Goal: Task Accomplishment & Management: Complete application form

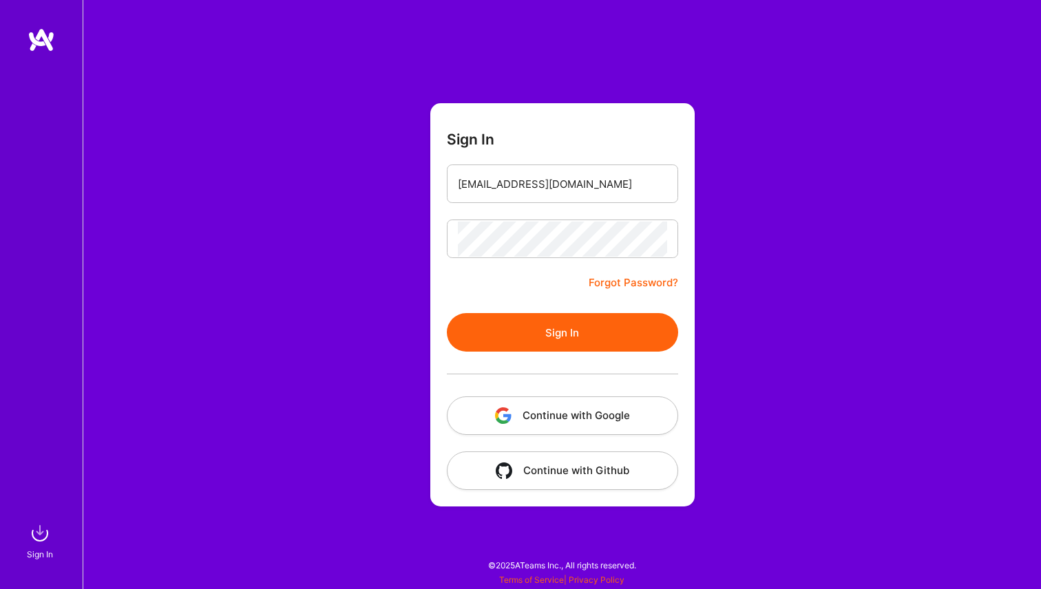
click at [401, 210] on div "Sign In [EMAIL_ADDRESS][DOMAIN_NAME] Forgot Password? Sign In Continue with Goo…" at bounding box center [562, 294] width 958 height 589
click at [567, 346] on button "Sign In" at bounding box center [562, 332] width 231 height 39
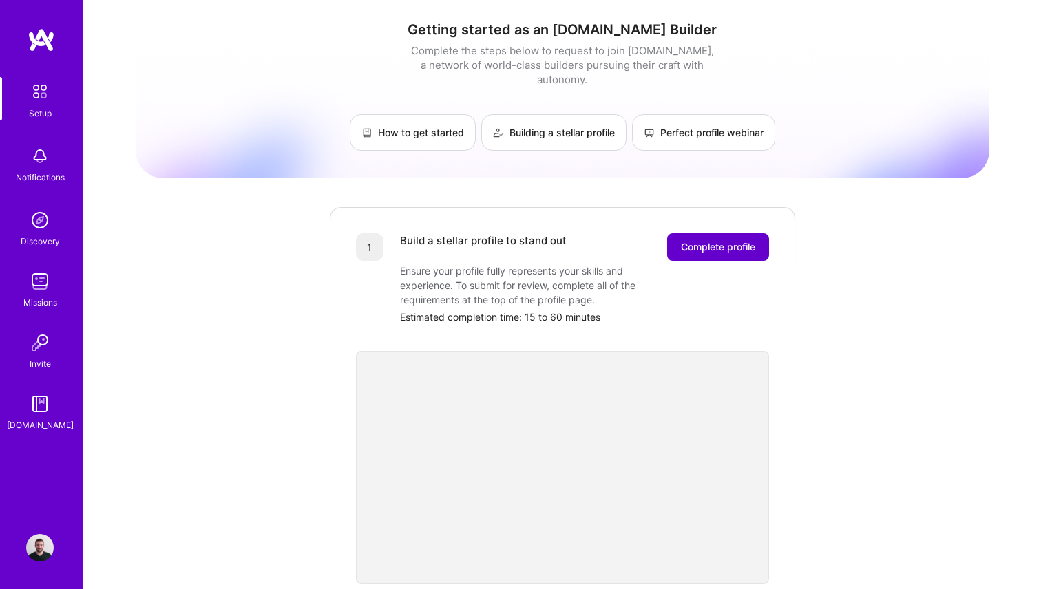
click at [698, 240] on button "Complete profile" at bounding box center [718, 247] width 102 height 28
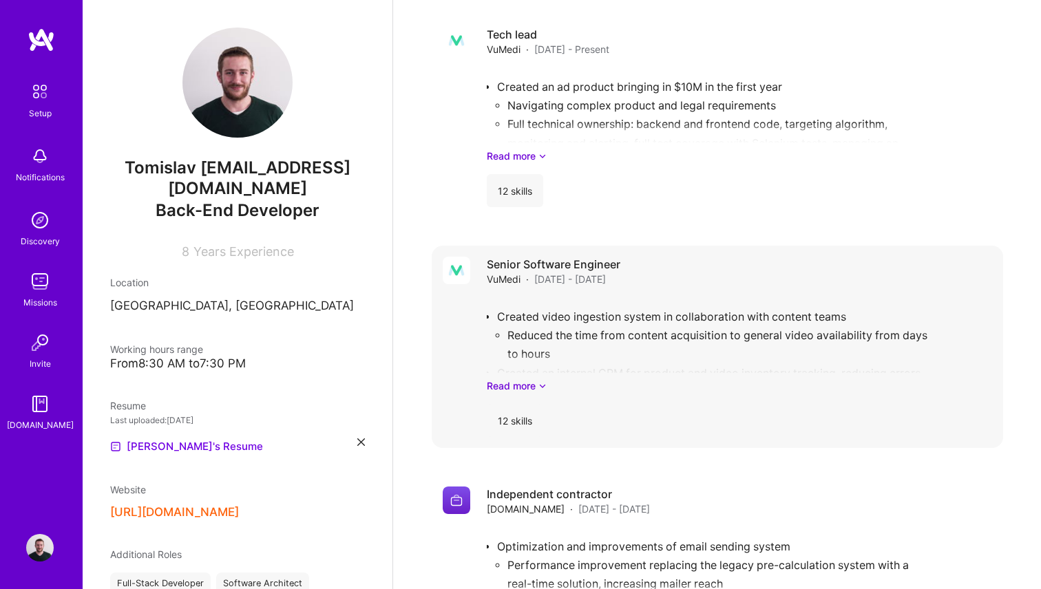
scroll to position [845, 0]
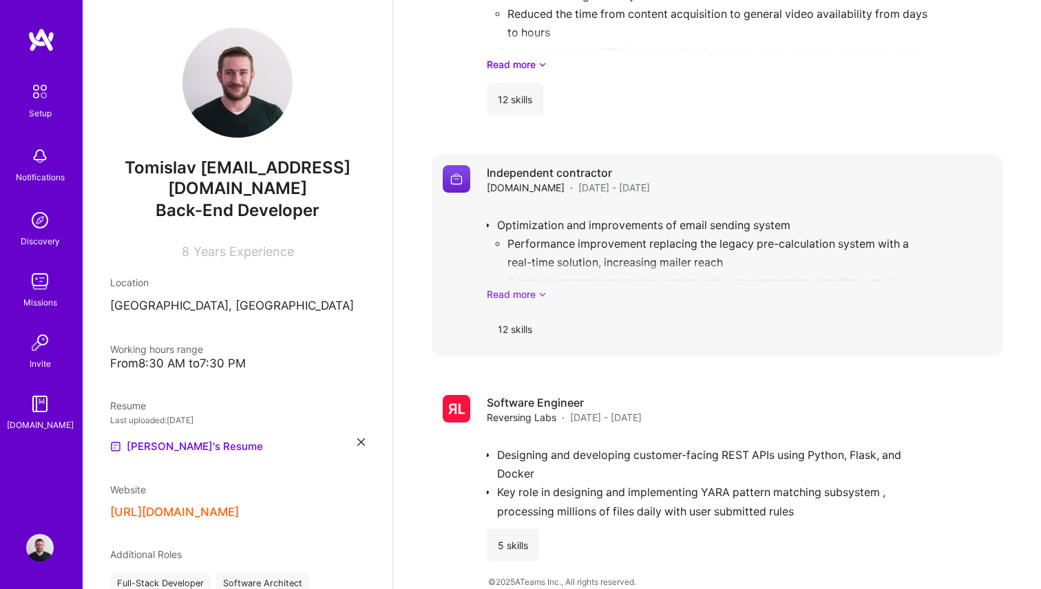
click at [525, 287] on link "Read more" at bounding box center [739, 294] width 505 height 14
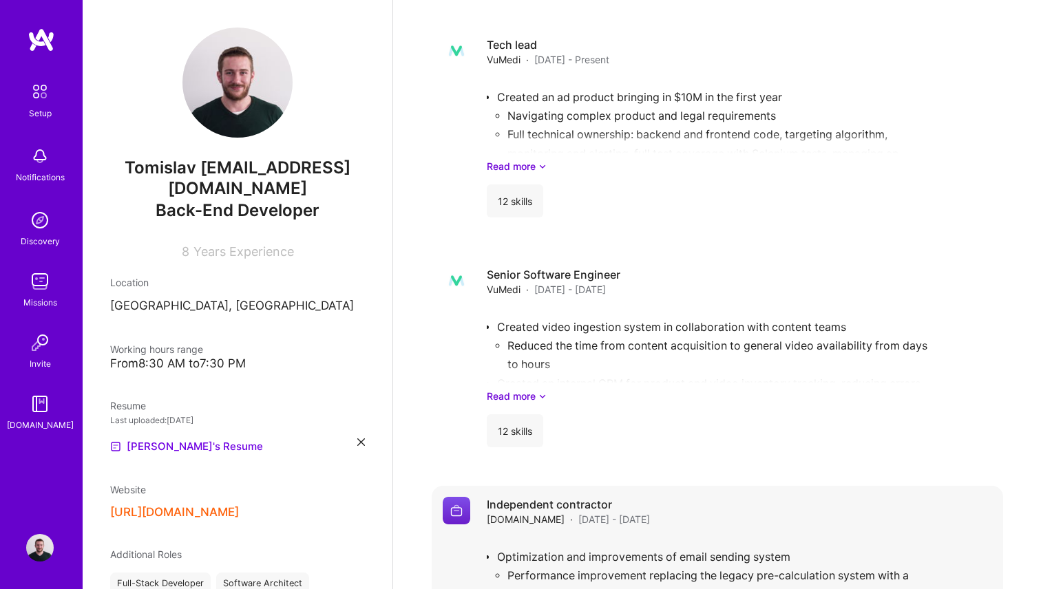
scroll to position [512, 0]
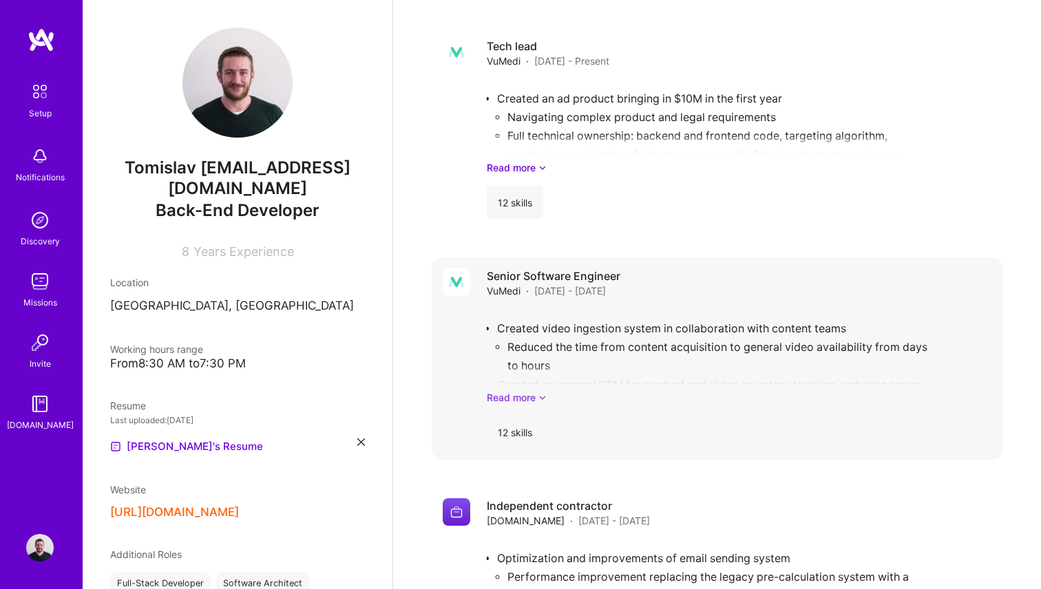
click at [520, 390] on link "Read more" at bounding box center [739, 397] width 505 height 14
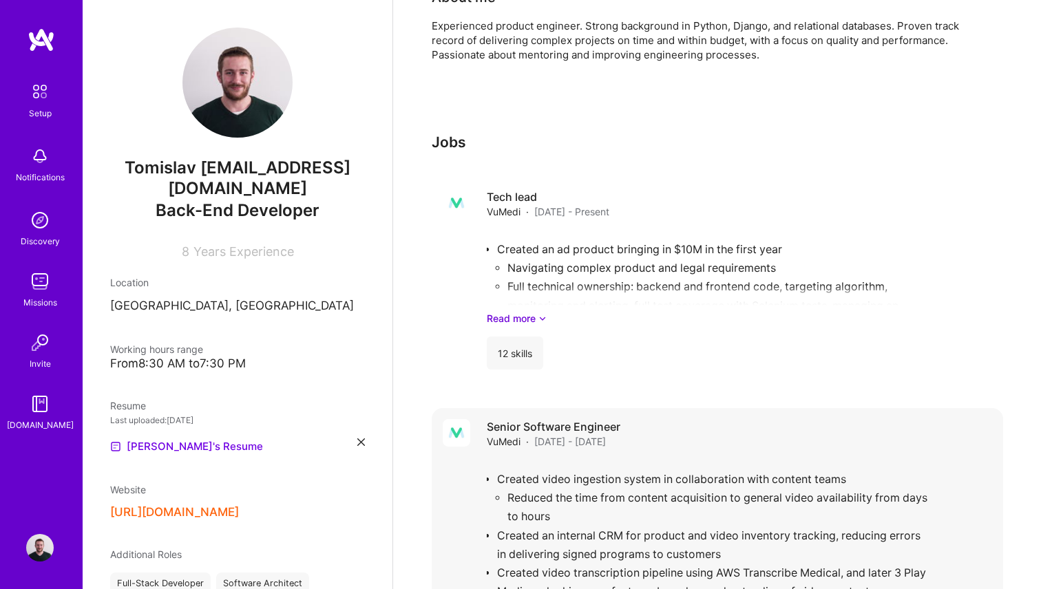
scroll to position [349, 0]
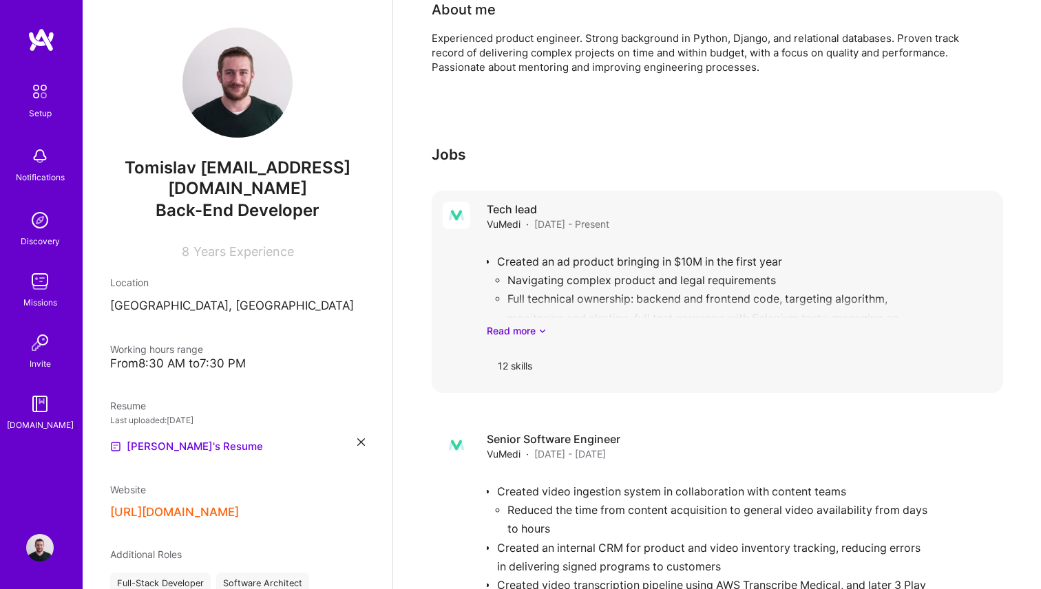
click at [563, 248] on div "Created an ad product bringing in $10M in the first year Navigating complex pro…" at bounding box center [739, 290] width 505 height 96
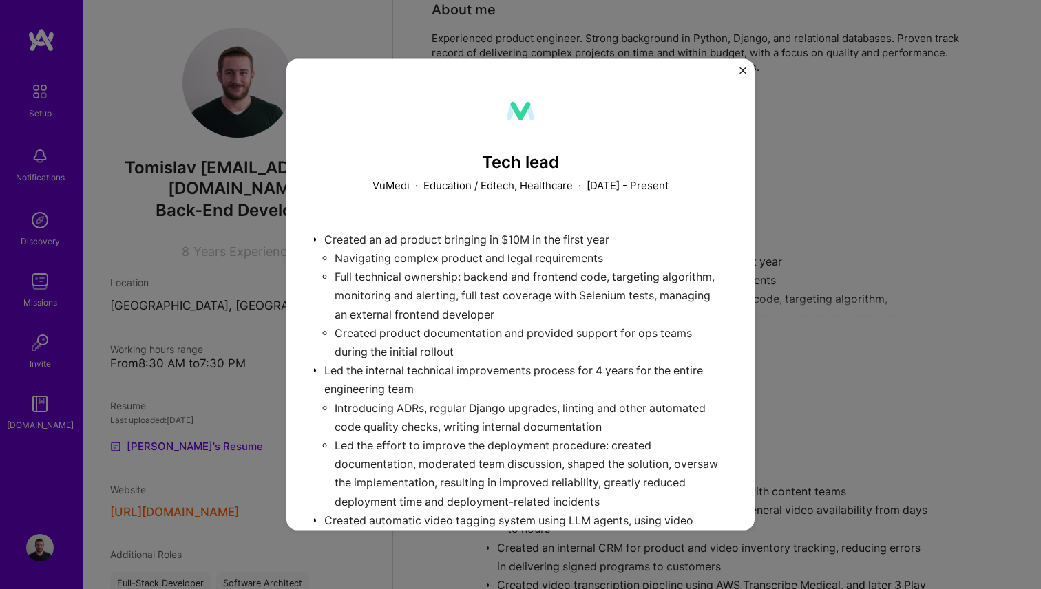
click at [446, 292] on div "Created an ad product bringing in $10M in the first year Navigating complex pro…" at bounding box center [520, 410] width 413 height 381
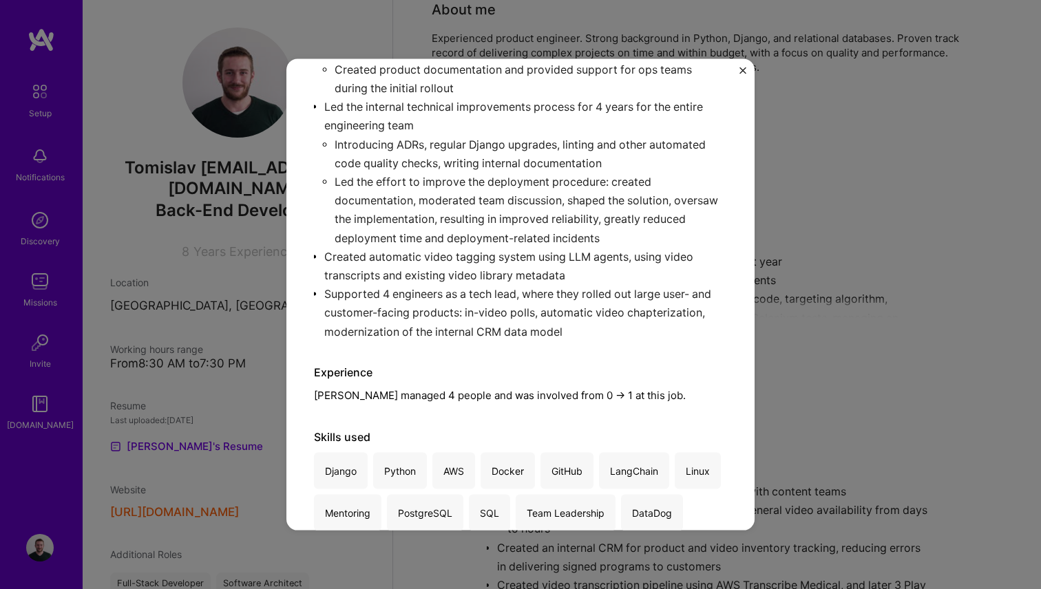
scroll to position [292, 0]
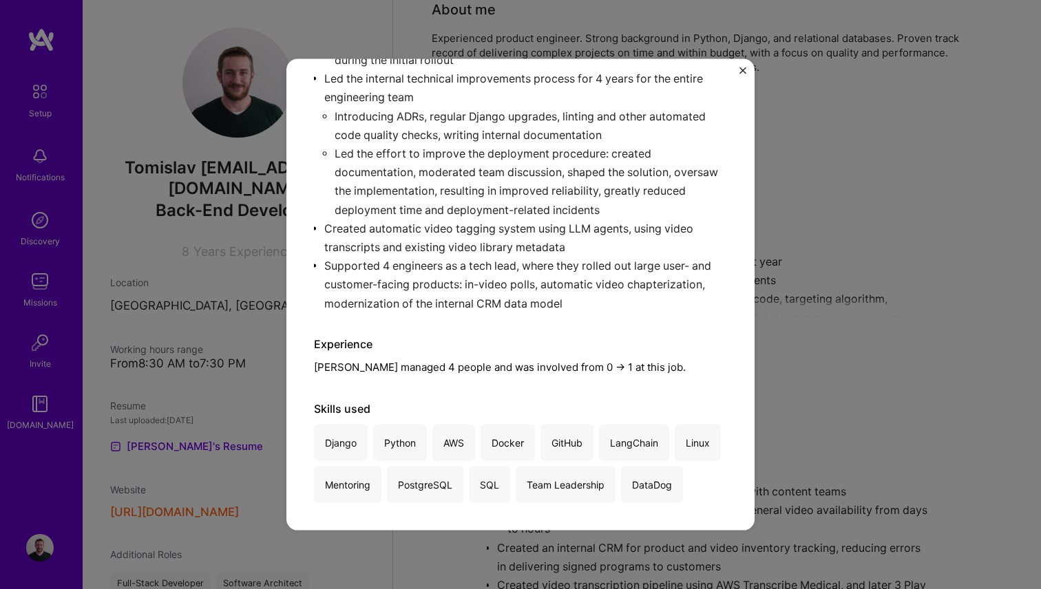
click at [828, 236] on div "Tech lead VuMedi · Education / Edtech, Healthcare · [DATE] - Present Created an…" at bounding box center [520, 294] width 1041 height 589
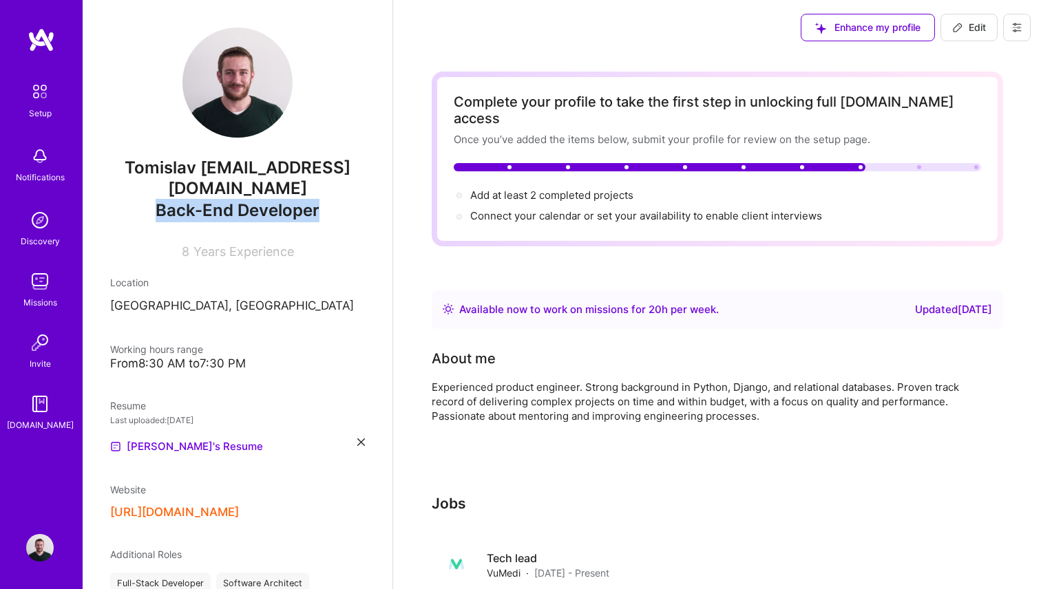
drag, startPoint x: 161, startPoint y: 211, endPoint x: 322, endPoint y: 211, distance: 161.1
click at [322, 211] on div "Back-End Developer" at bounding box center [237, 210] width 255 height 23
click at [957, 28] on icon at bounding box center [957, 27] width 11 height 11
select select "US"
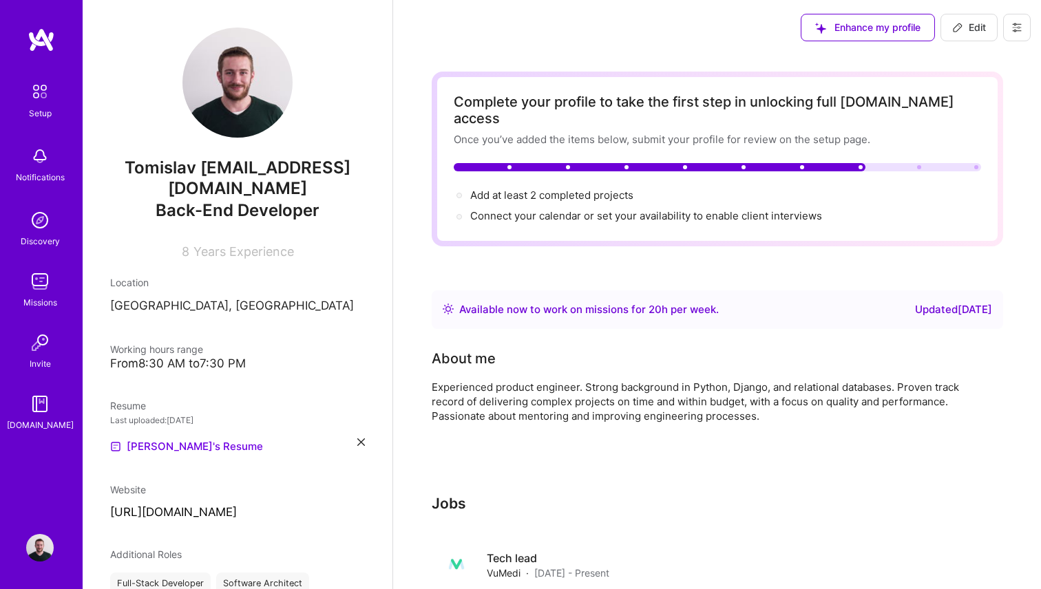
select select "Right Now"
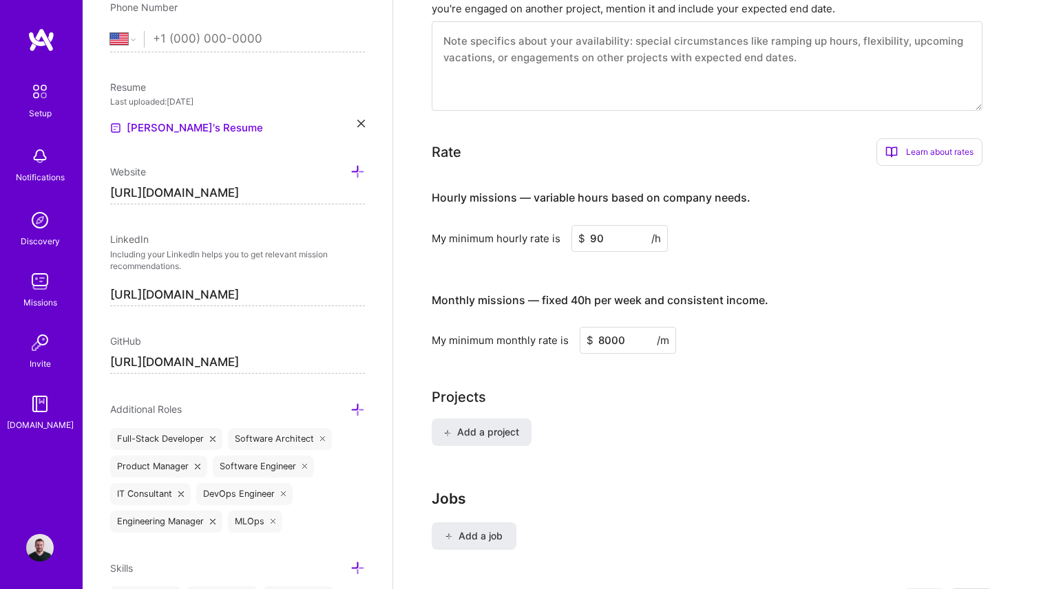
scroll to position [747, 0]
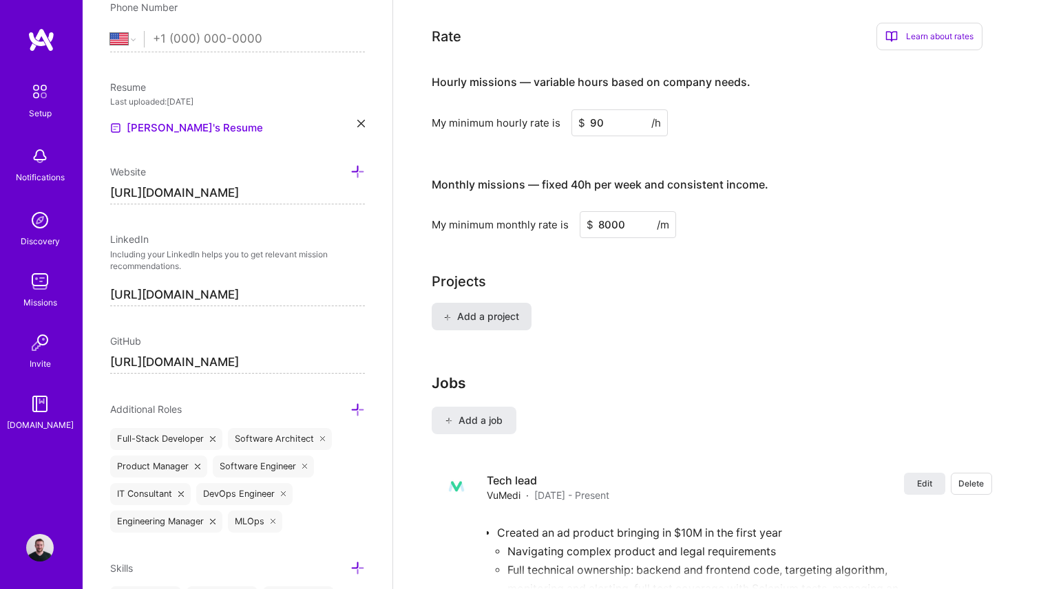
click at [500, 310] on span "Add a project" at bounding box center [480, 317] width 75 height 14
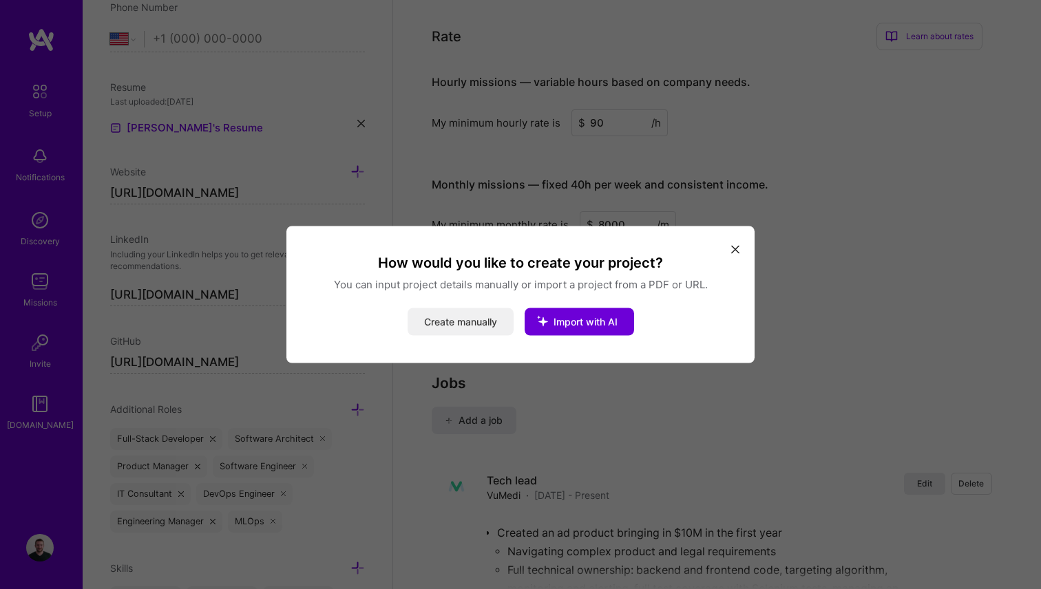
click at [467, 326] on button "Create manually" at bounding box center [461, 322] width 106 height 28
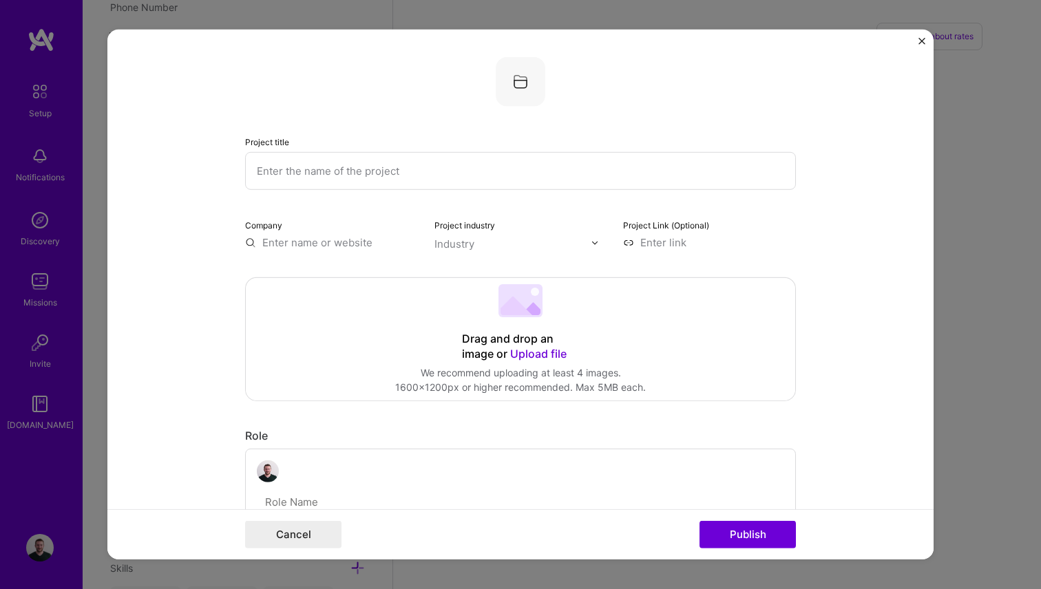
click at [310, 175] on input "text" at bounding box center [520, 171] width 551 height 38
type input "YARA matching system"
click at [309, 242] on input "text" at bounding box center [331, 242] width 173 height 14
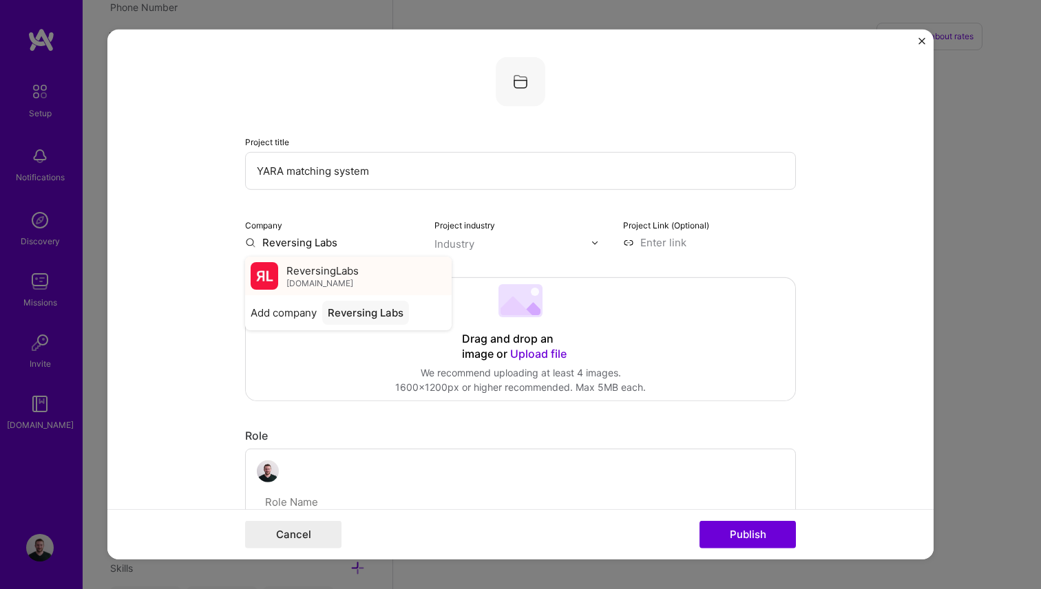
click at [325, 278] on span "[DOMAIN_NAME]" at bounding box center [319, 282] width 67 height 11
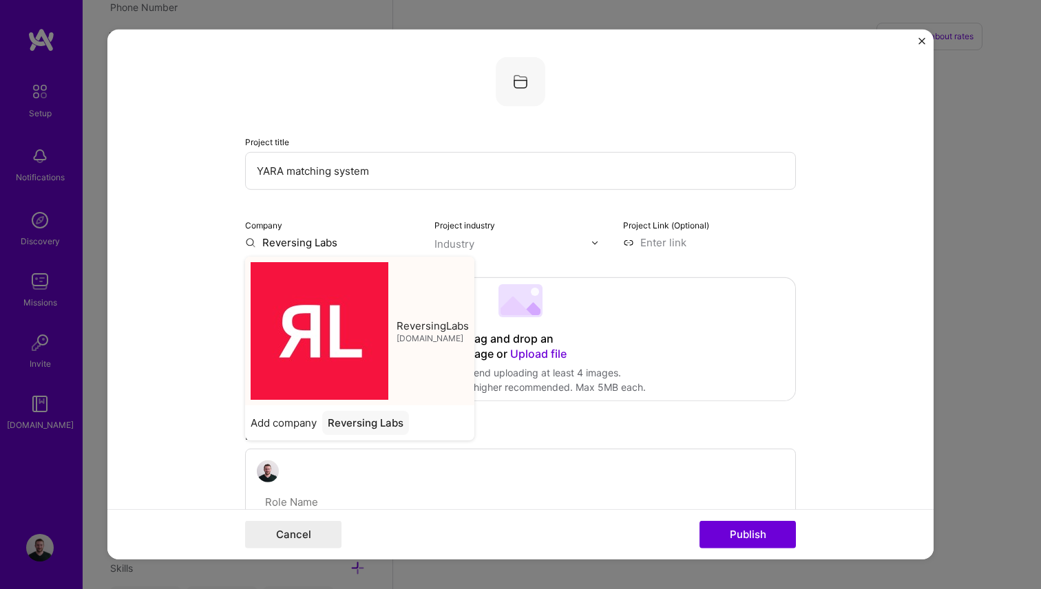
type input "ReversingLabs"
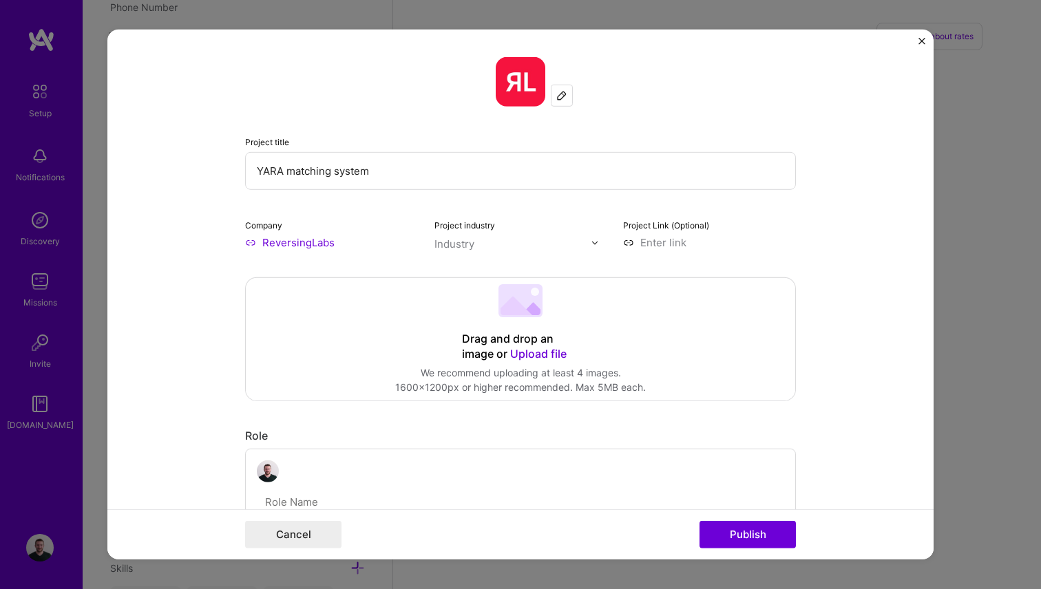
click at [517, 246] on input "text" at bounding box center [512, 244] width 157 height 14
type input "cyb"
click at [498, 269] on div "Cybersecurity" at bounding box center [497, 272] width 69 height 14
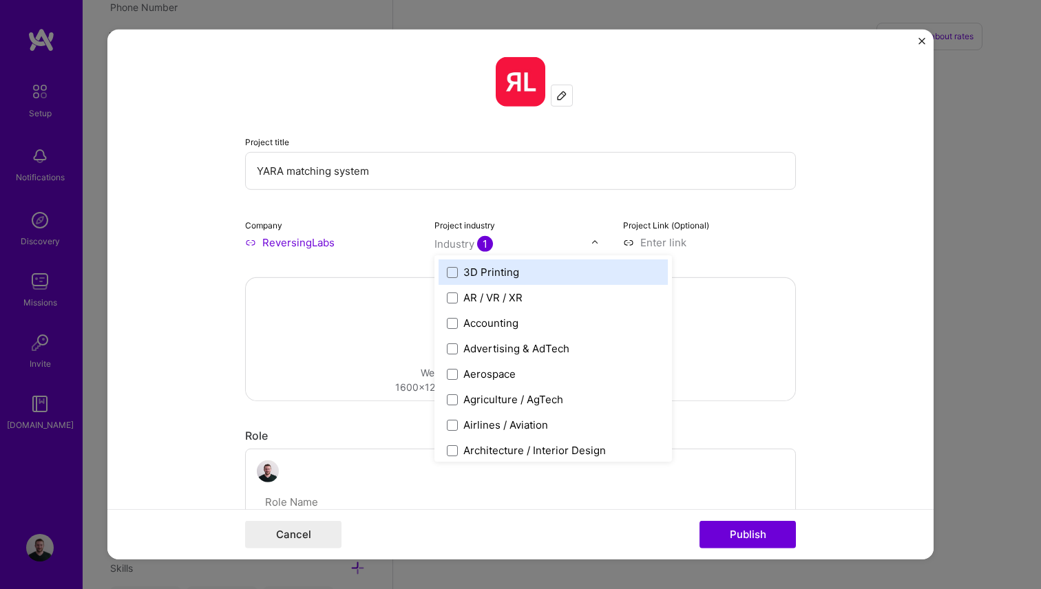
click at [755, 242] on input at bounding box center [709, 242] width 173 height 14
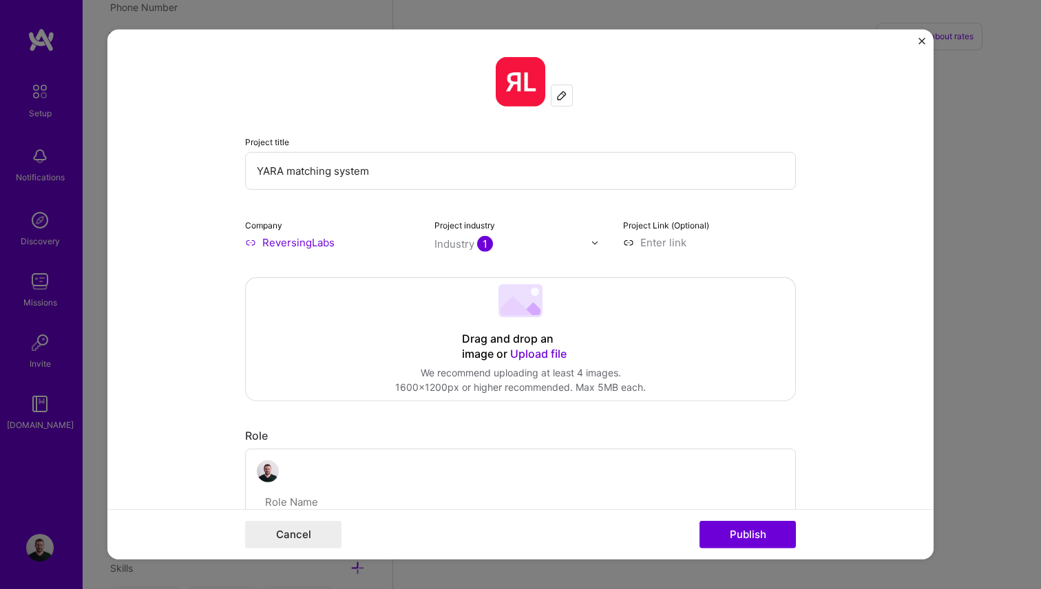
click at [322, 362] on div "Drag and drop an image or Upload file Upload file We recommend uploading at lea…" at bounding box center [520, 339] width 549 height 123
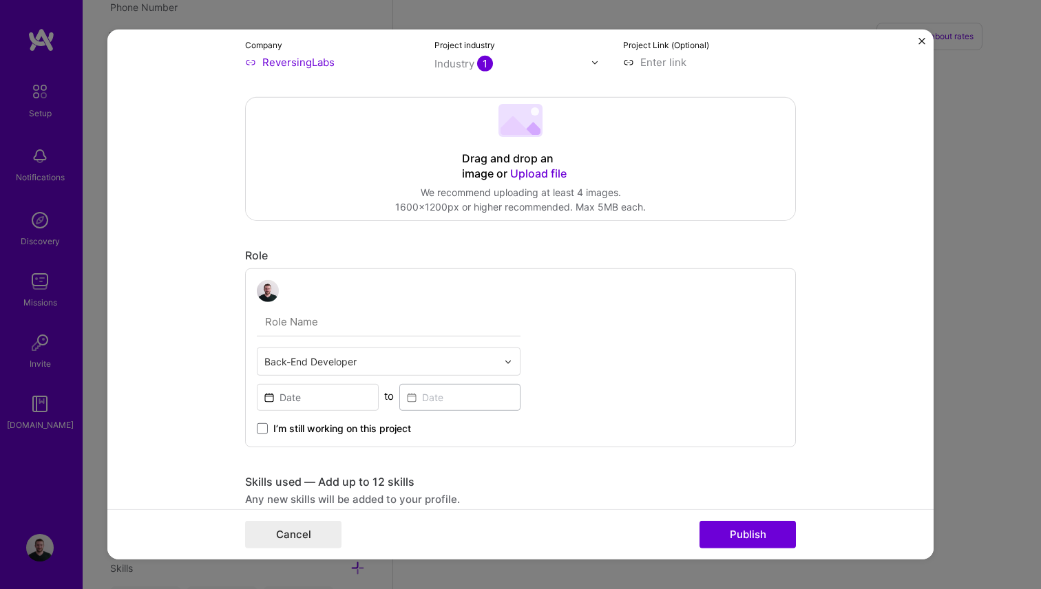
scroll to position [185, 0]
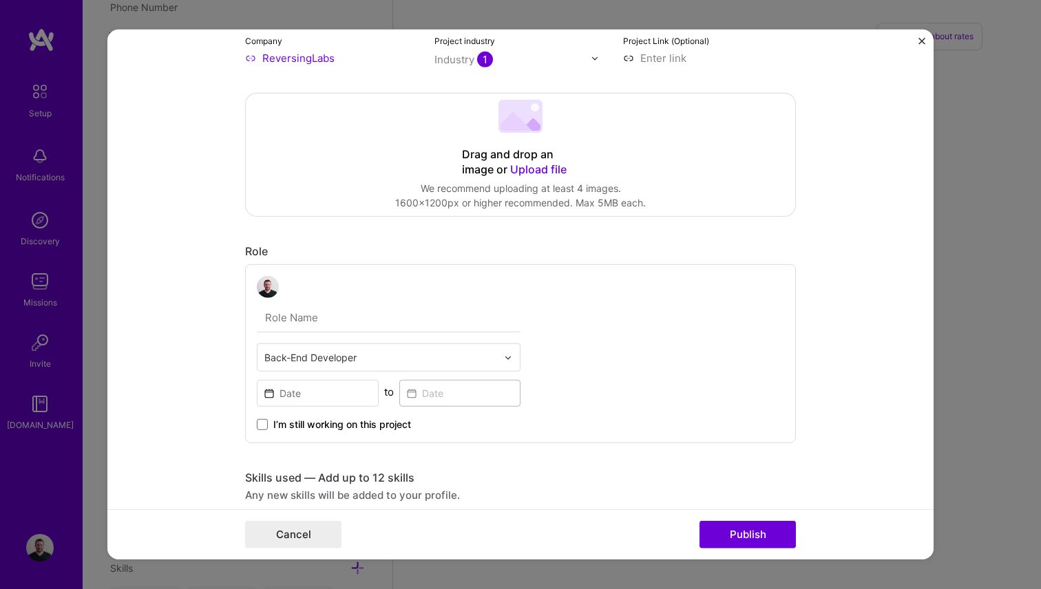
click at [309, 317] on input "text" at bounding box center [389, 318] width 264 height 29
type input "Software Engineer"
click at [325, 394] on input at bounding box center [318, 393] width 122 height 27
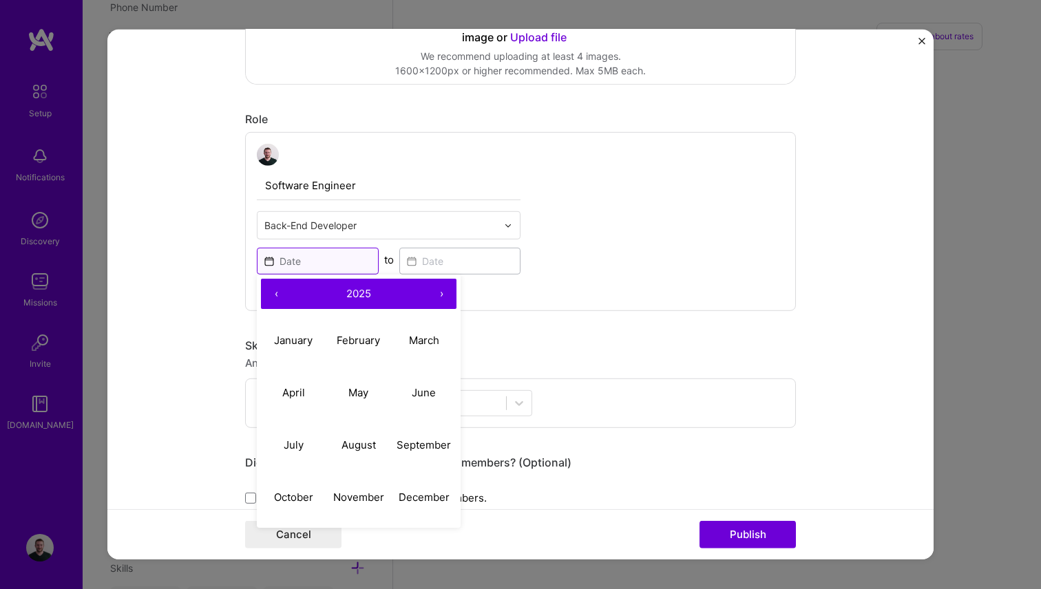
scroll to position [319, 0]
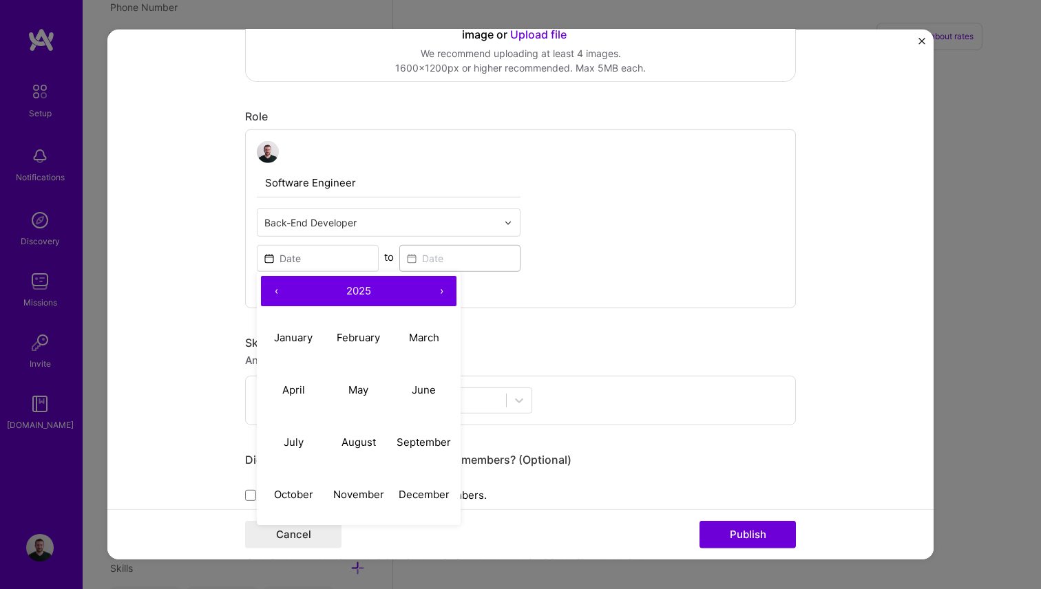
click at [278, 288] on button "‹" at bounding box center [276, 291] width 30 height 30
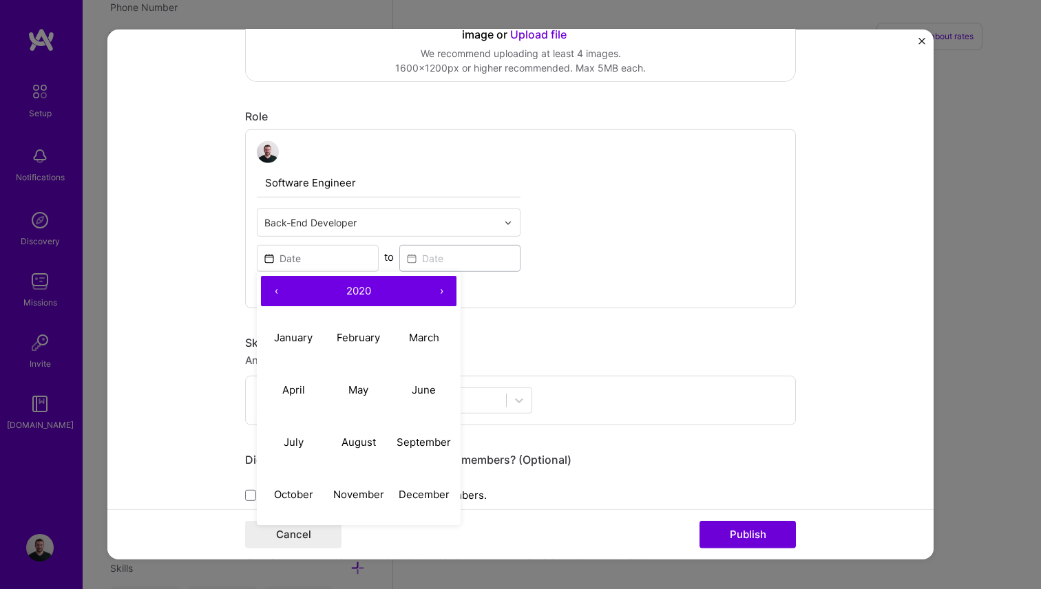
click at [278, 288] on button "‹" at bounding box center [276, 291] width 30 height 30
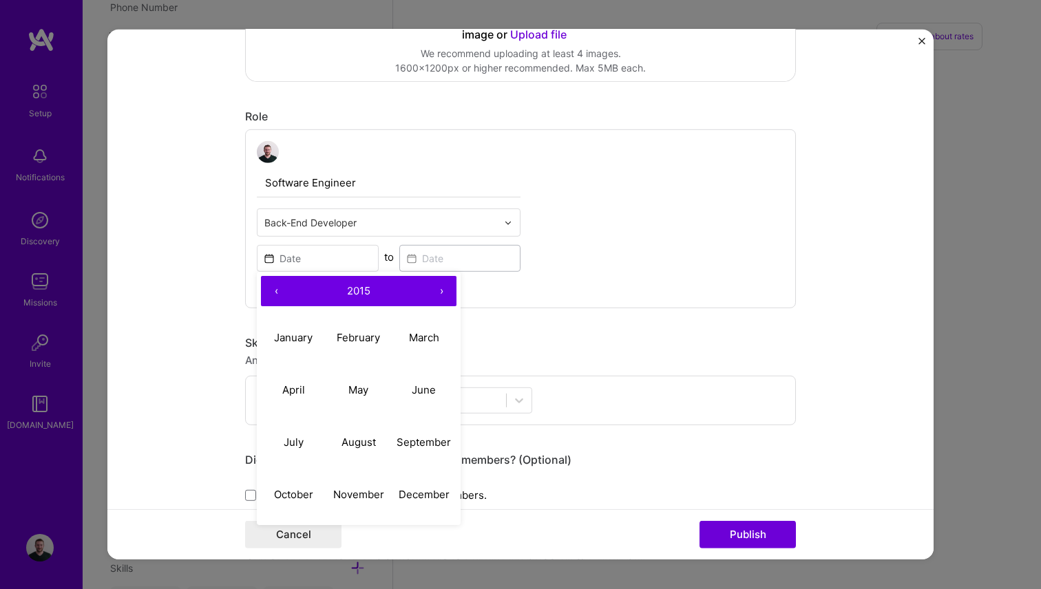
click at [442, 284] on button "›" at bounding box center [441, 291] width 30 height 30
click at [291, 339] on abbr "January" at bounding box center [293, 336] width 39 height 13
type input "[DATE]"
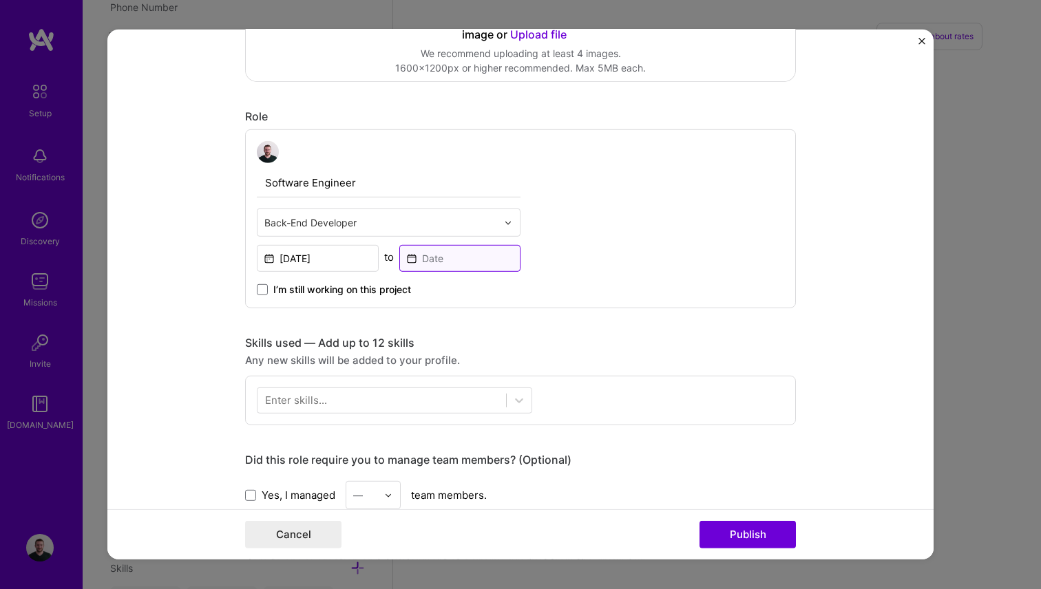
click at [457, 247] on input at bounding box center [460, 258] width 122 height 27
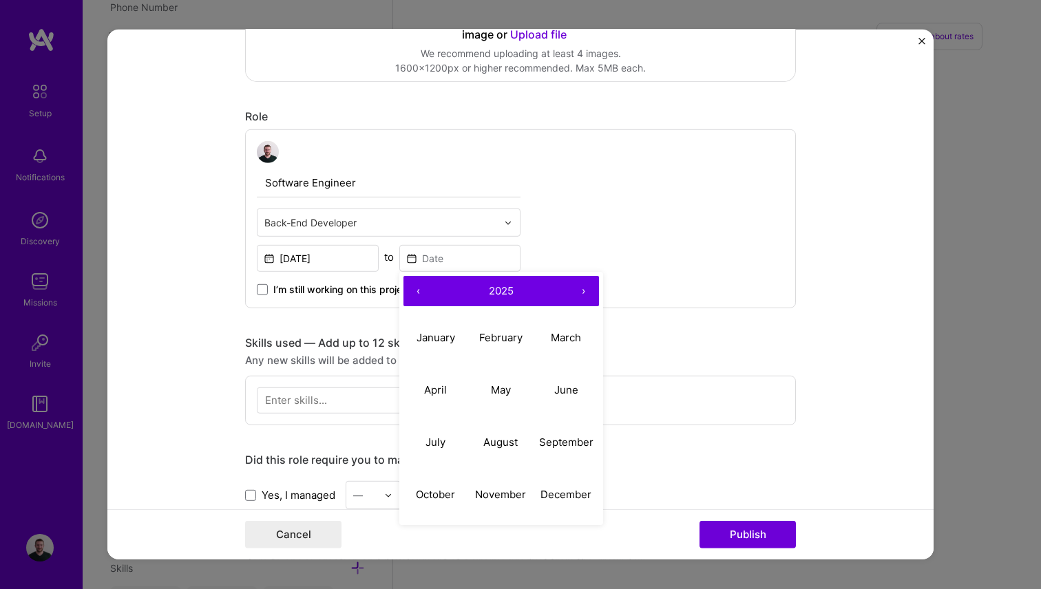
click at [414, 293] on button "‹" at bounding box center [418, 291] width 30 height 30
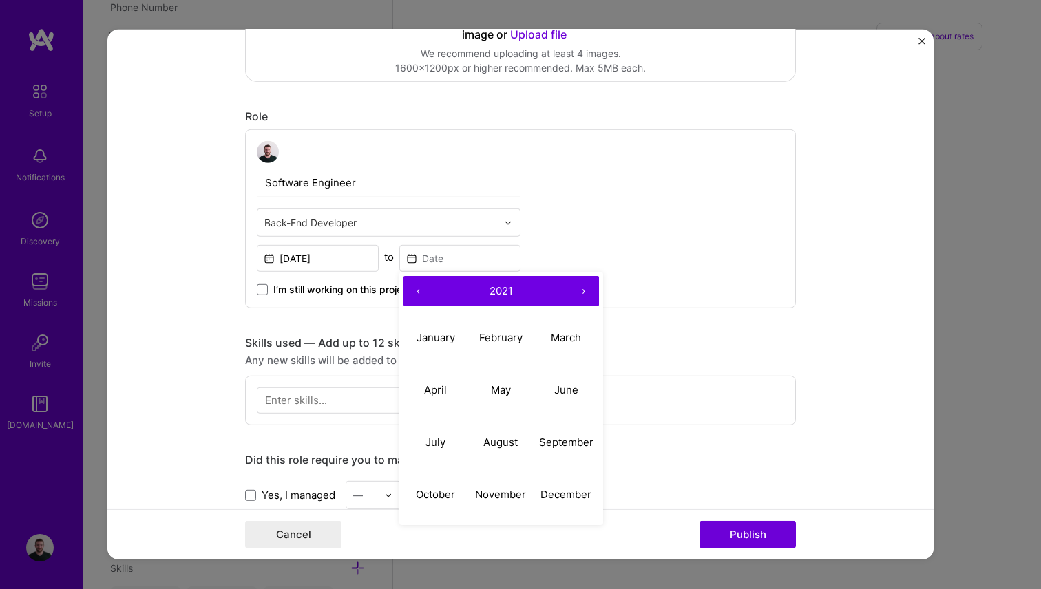
click at [414, 293] on button "‹" at bounding box center [418, 291] width 30 height 30
click at [501, 395] on abbr "May" at bounding box center [501, 389] width 20 height 13
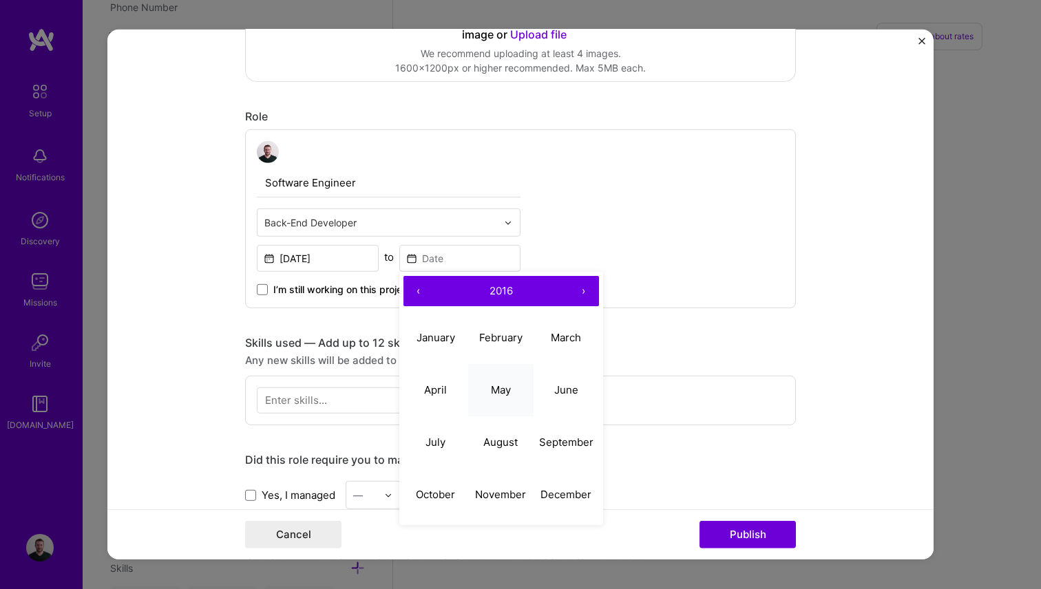
type input "[DATE]"
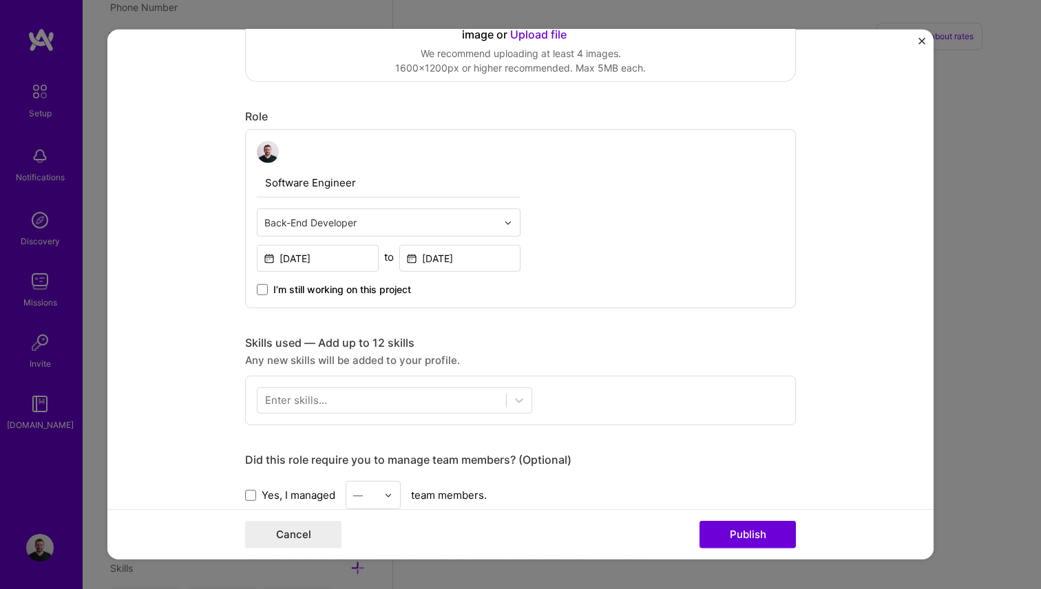
click at [310, 401] on div "Enter skills..." at bounding box center [296, 400] width 62 height 14
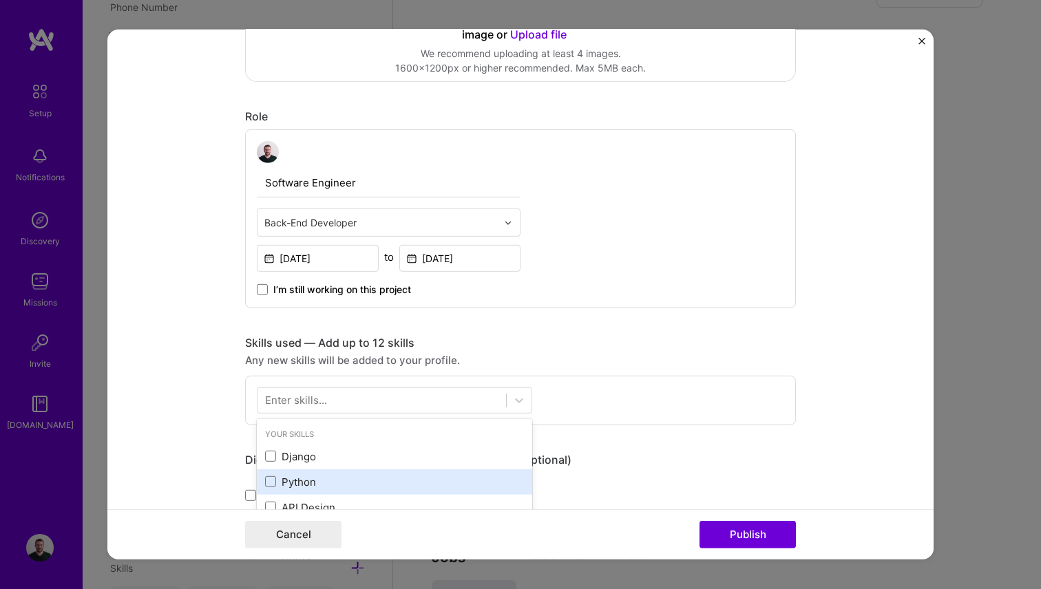
click at [290, 483] on div "Python" at bounding box center [394, 482] width 259 height 14
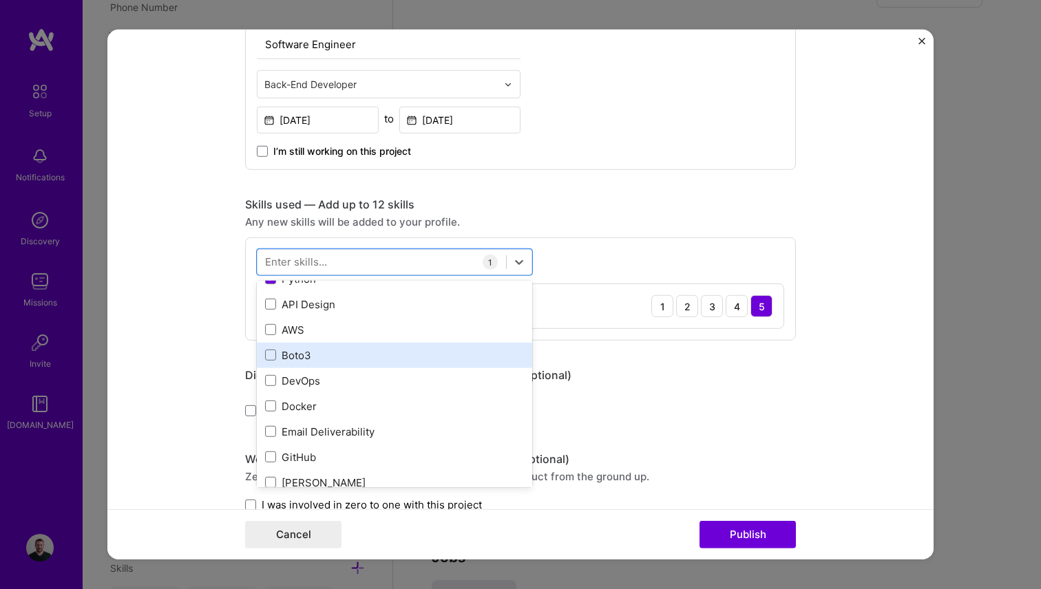
scroll to position [69, 0]
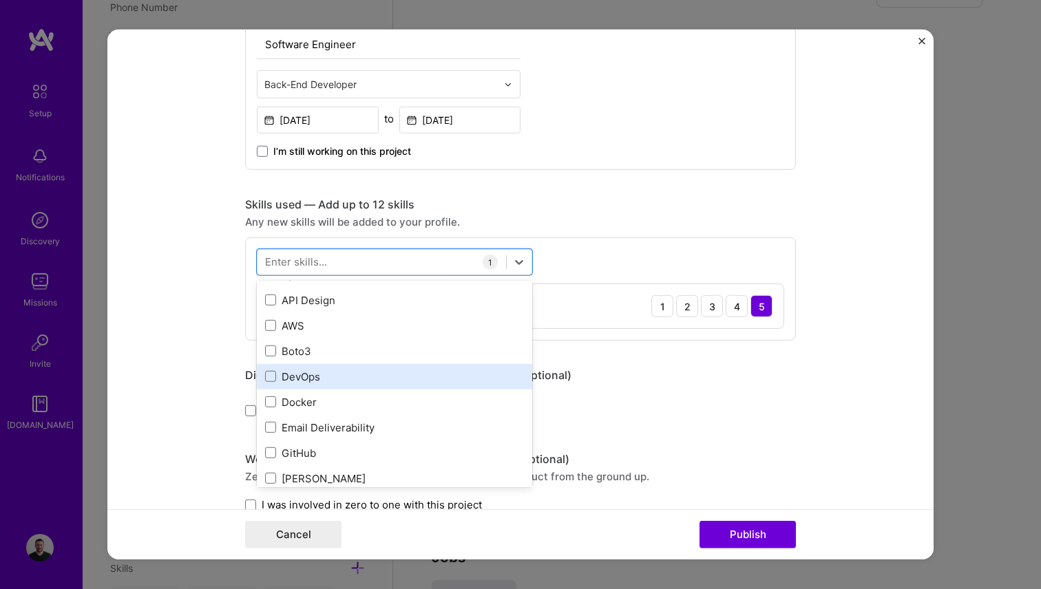
click at [317, 379] on div "DevOps" at bounding box center [394, 377] width 259 height 14
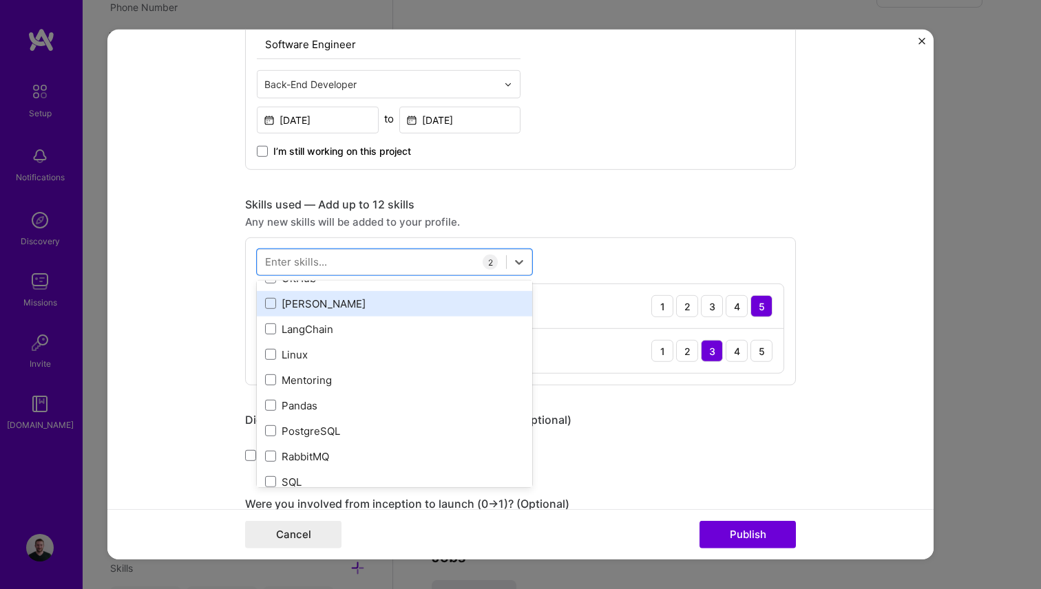
scroll to position [244, 0]
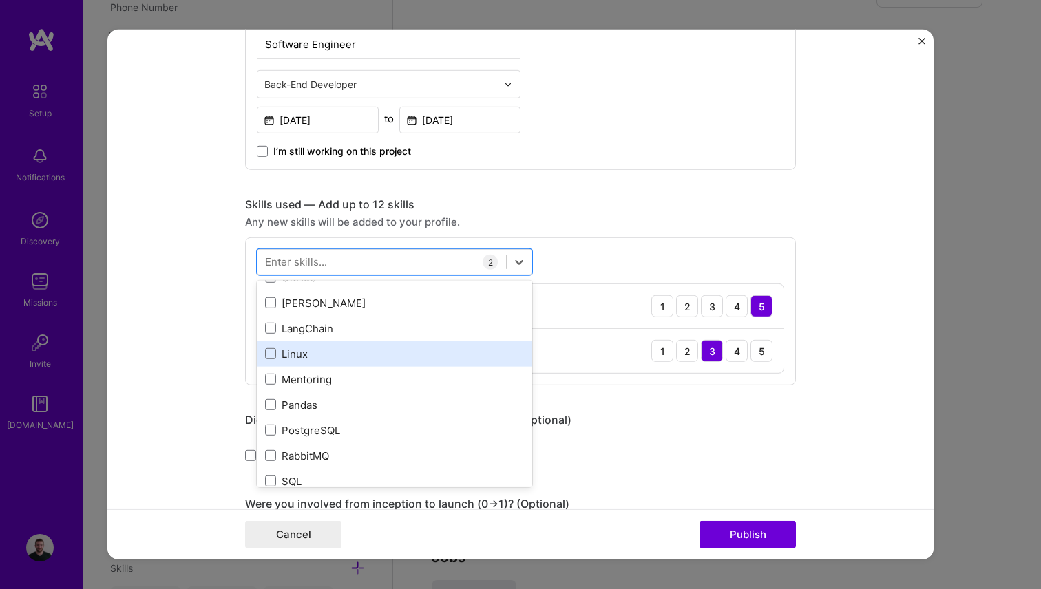
click at [319, 355] on div "Linux" at bounding box center [394, 354] width 259 height 14
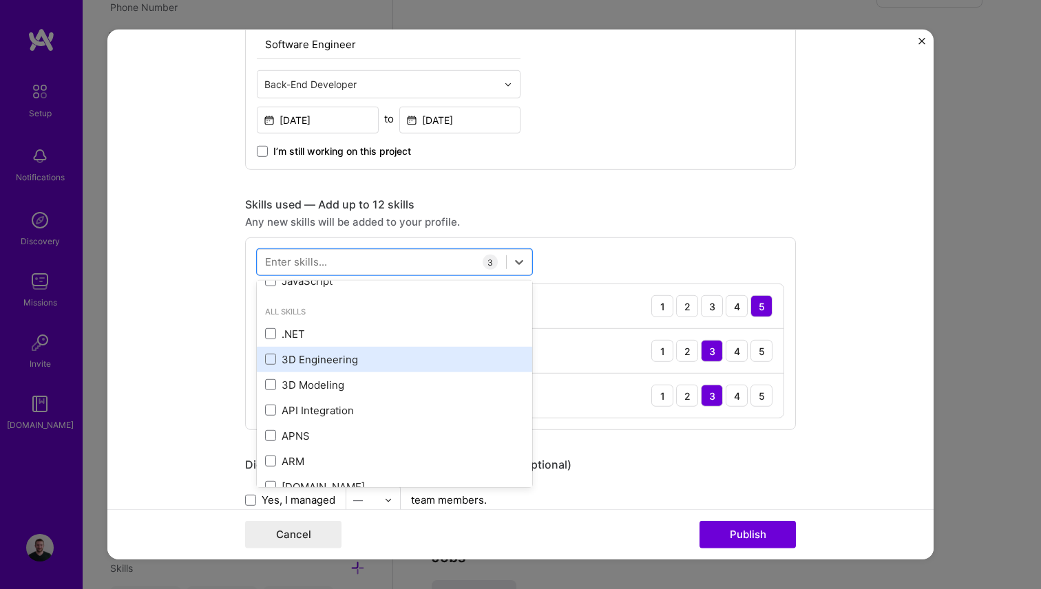
scroll to position [676, 0]
click at [215, 367] on form "Project title YARA matching system Company ReversingLabs Project industry Indus…" at bounding box center [520, 295] width 826 height 530
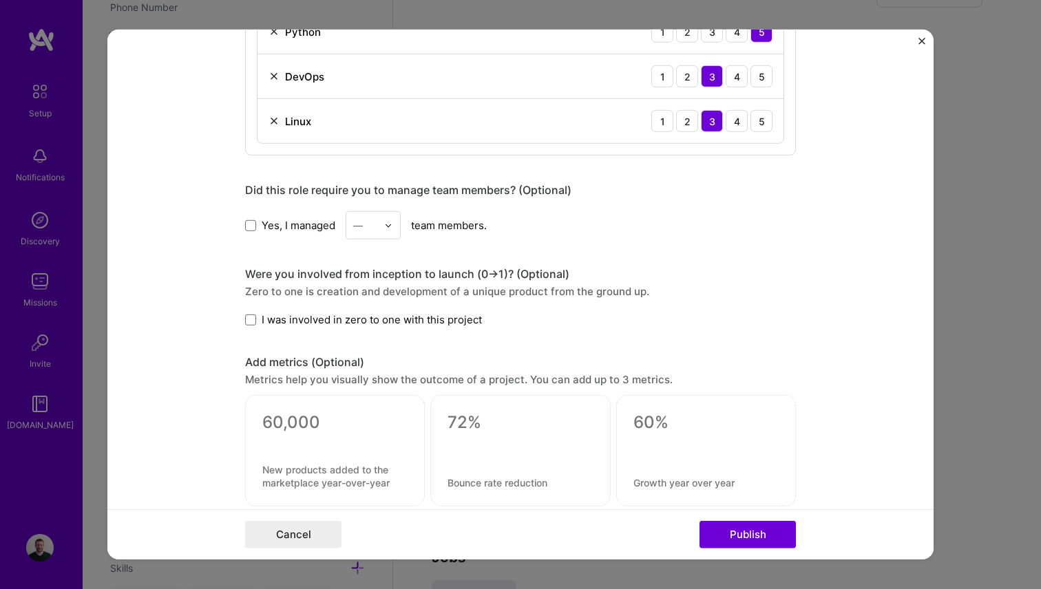
scroll to position [734, 0]
click at [328, 317] on span "I was involved in zero to one with this project" at bounding box center [372, 318] width 220 height 14
click at [0, 0] on input "I was involved in zero to one with this project" at bounding box center [0, 0] width 0 height 0
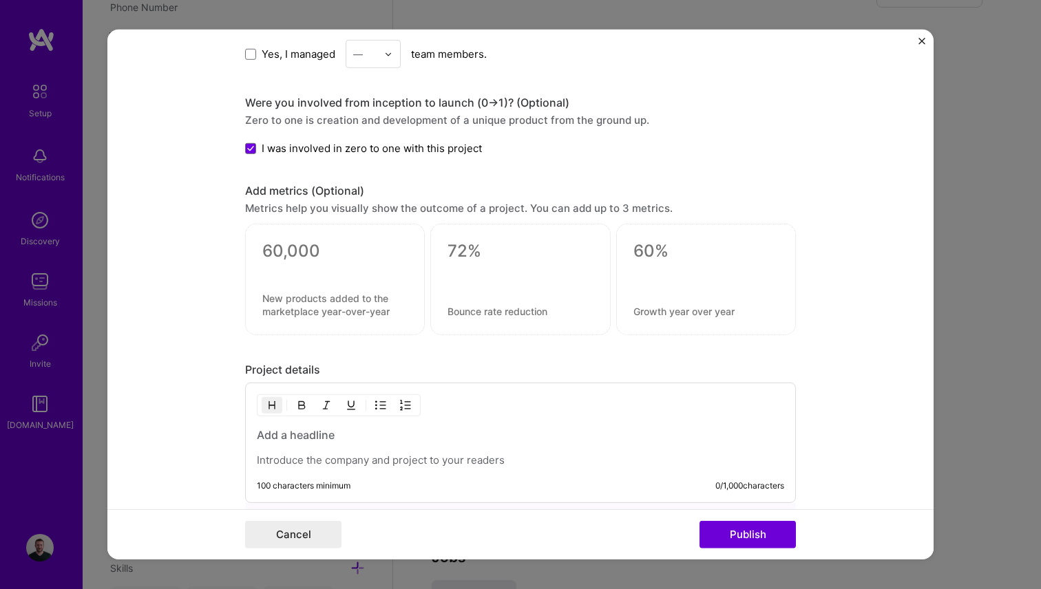
scroll to position [907, 0]
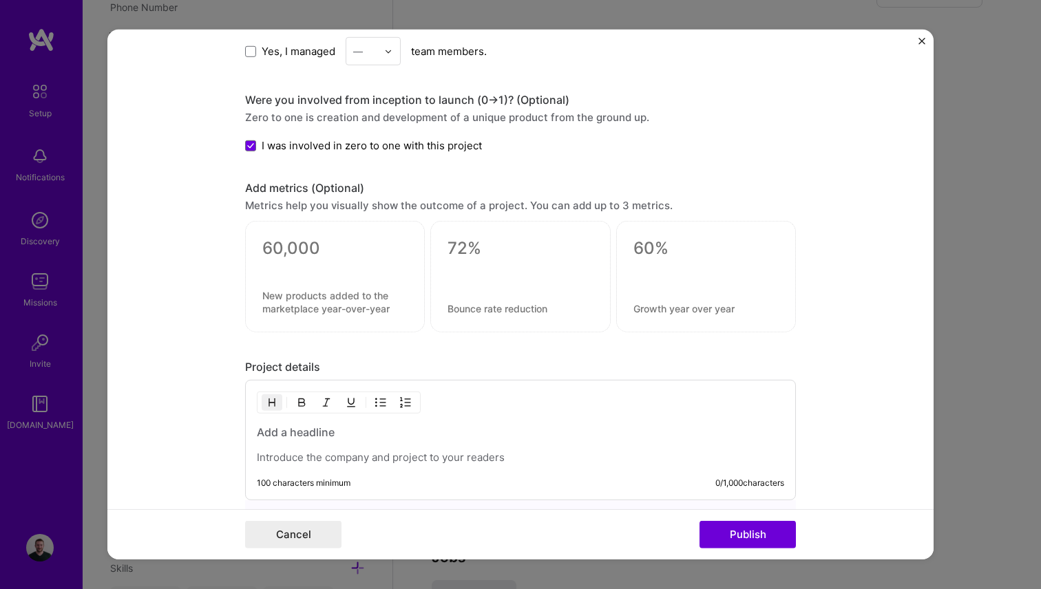
click at [332, 260] on div at bounding box center [334, 265] width 145 height 14
click at [313, 253] on textarea at bounding box center [334, 248] width 145 height 21
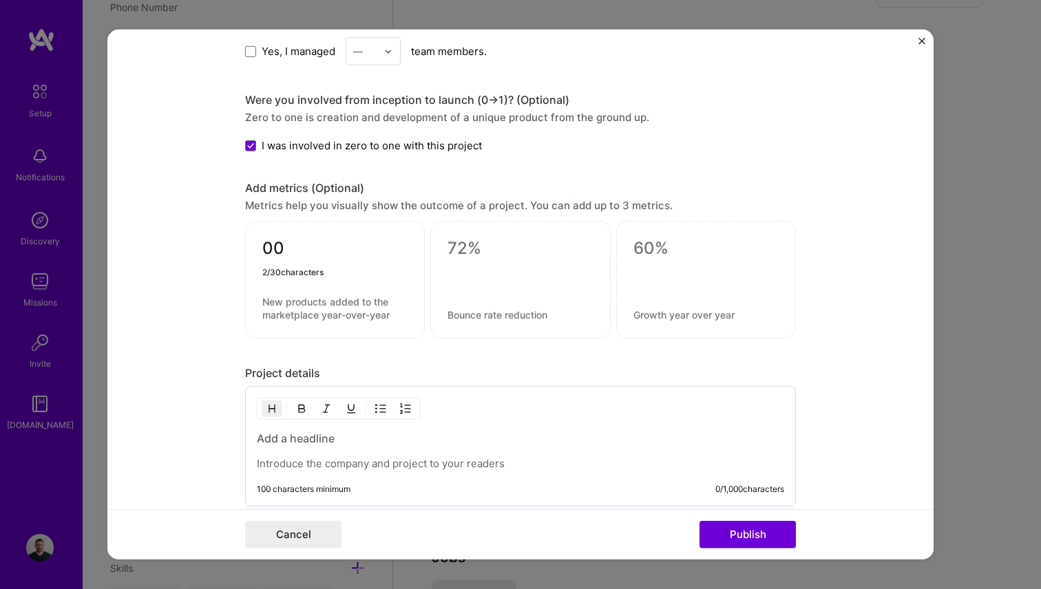
type textarea "0"
type textarea "1"
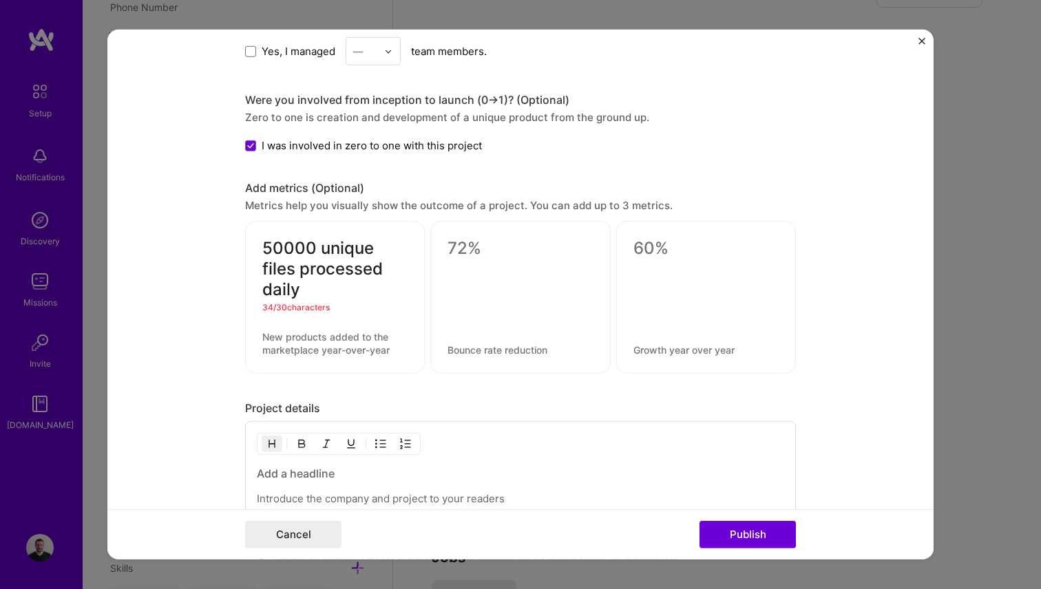
click at [342, 251] on textarea "50000 unique files processed daily" at bounding box center [334, 269] width 145 height 62
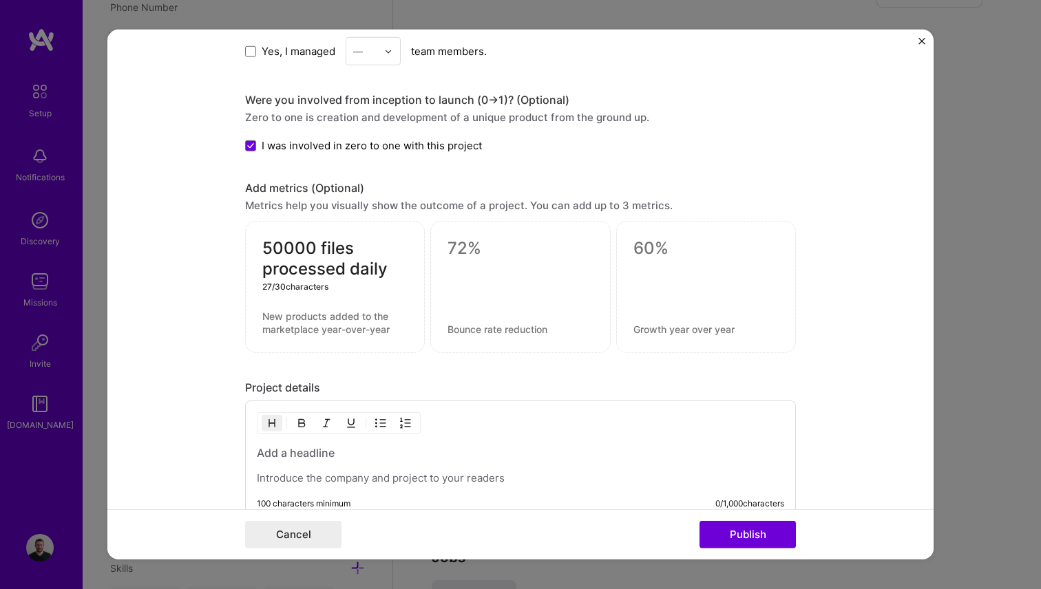
type textarea "50000 files processed daily"
click at [558, 263] on div at bounding box center [520, 286] width 180 height 132
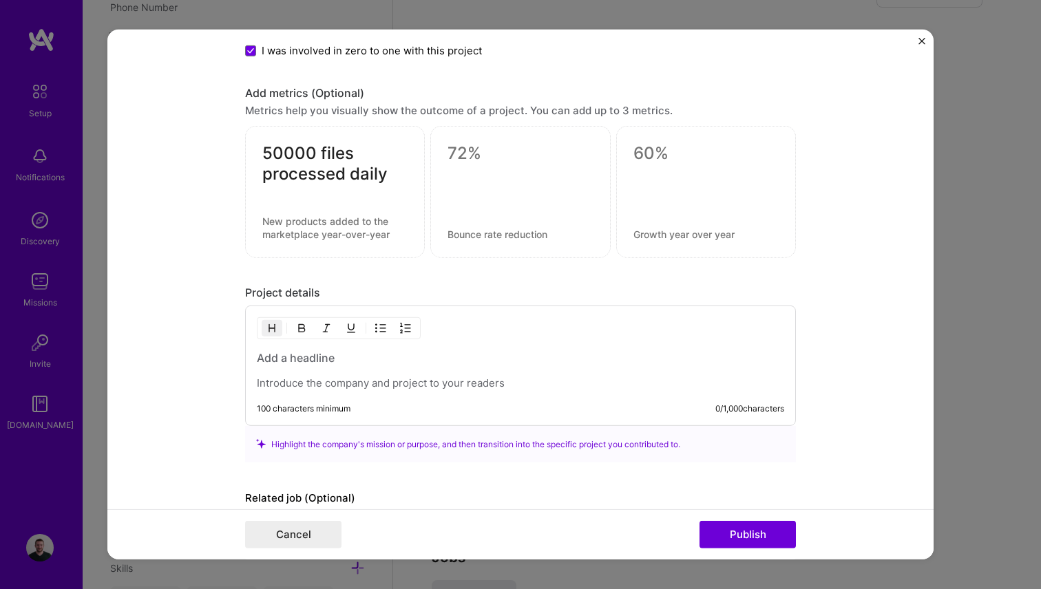
scroll to position [1006, 0]
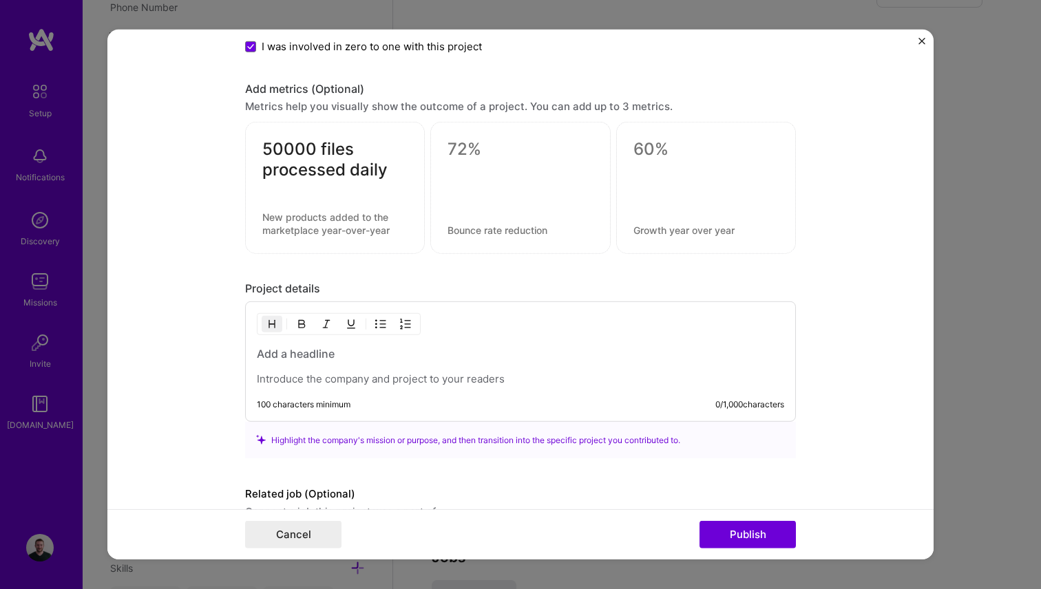
click at [301, 359] on h3 at bounding box center [520, 353] width 527 height 15
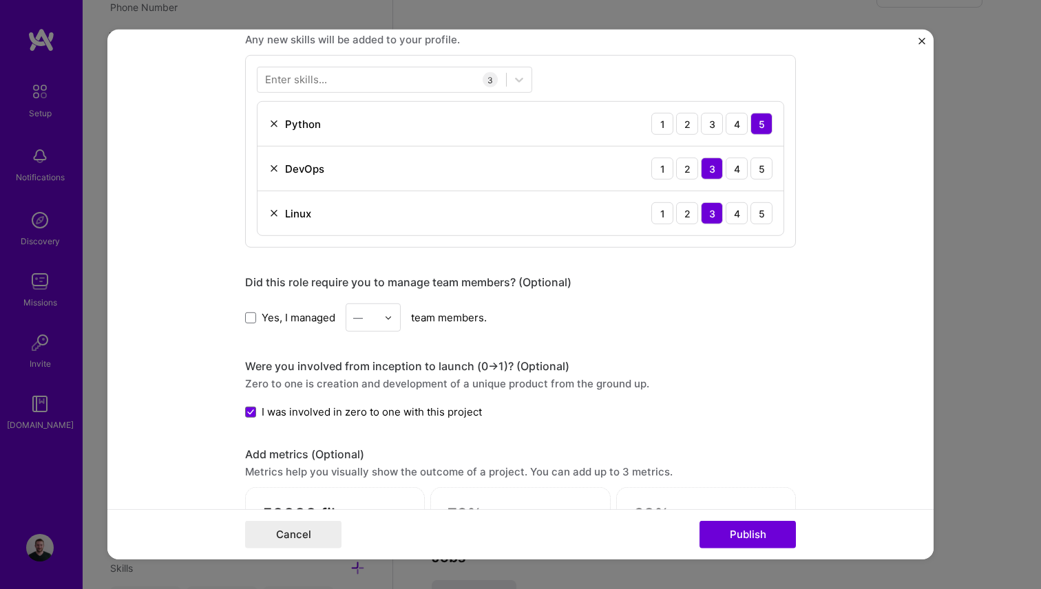
scroll to position [1079, 0]
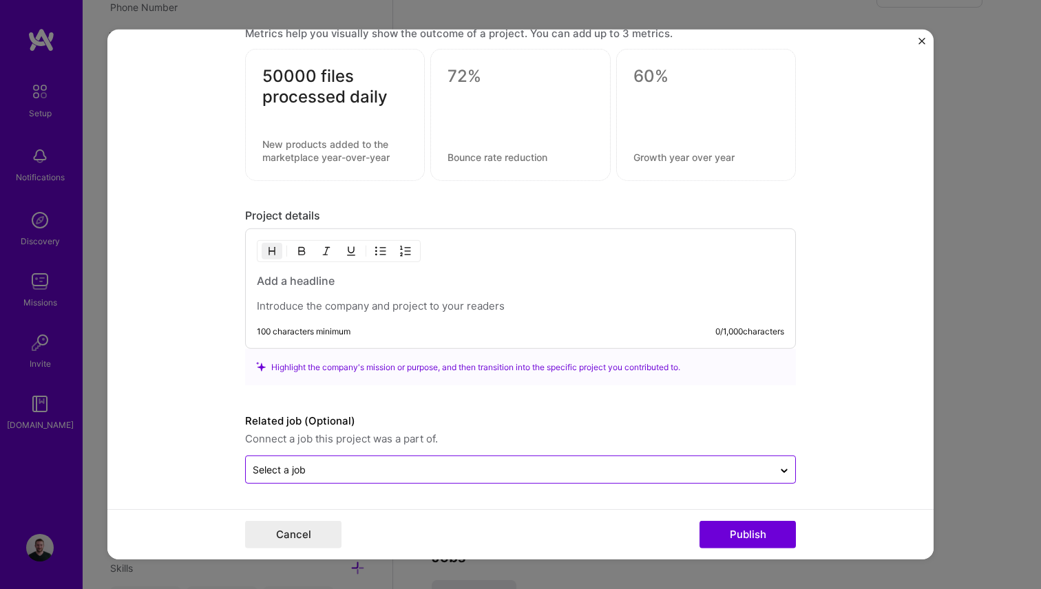
click at [345, 467] on input "text" at bounding box center [510, 469] width 514 height 14
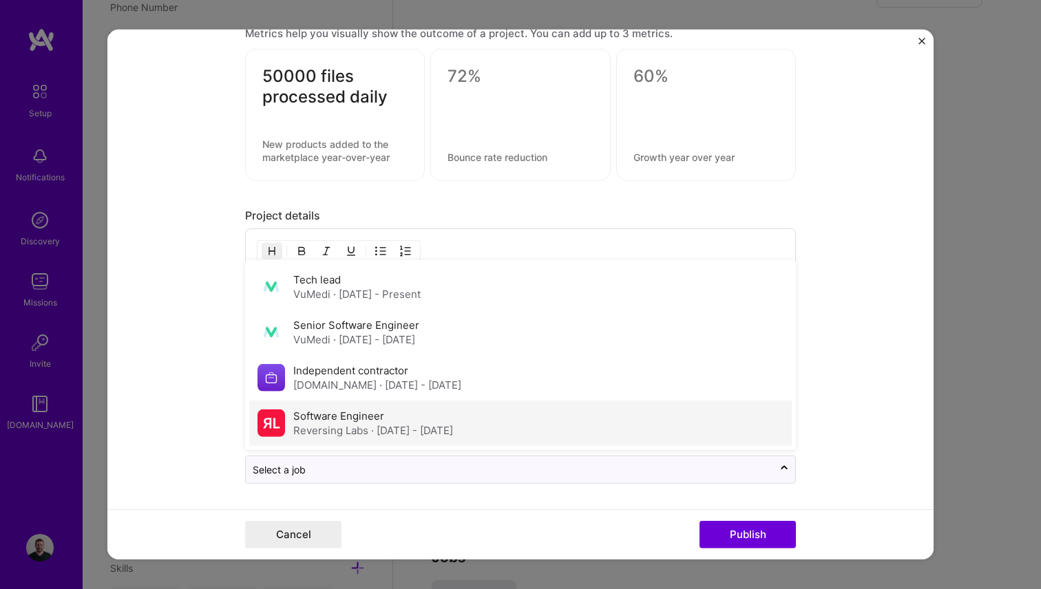
click at [345, 439] on div "Software Engineer Reversing Labs · [DATE] - [DATE]" at bounding box center [520, 422] width 542 height 45
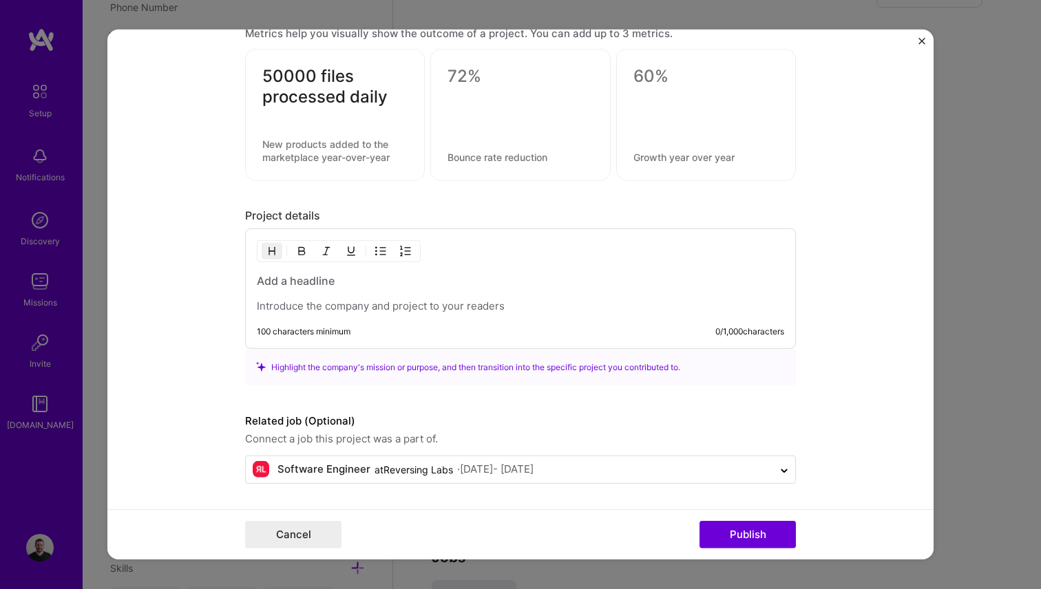
click at [300, 284] on h3 at bounding box center [520, 280] width 527 height 15
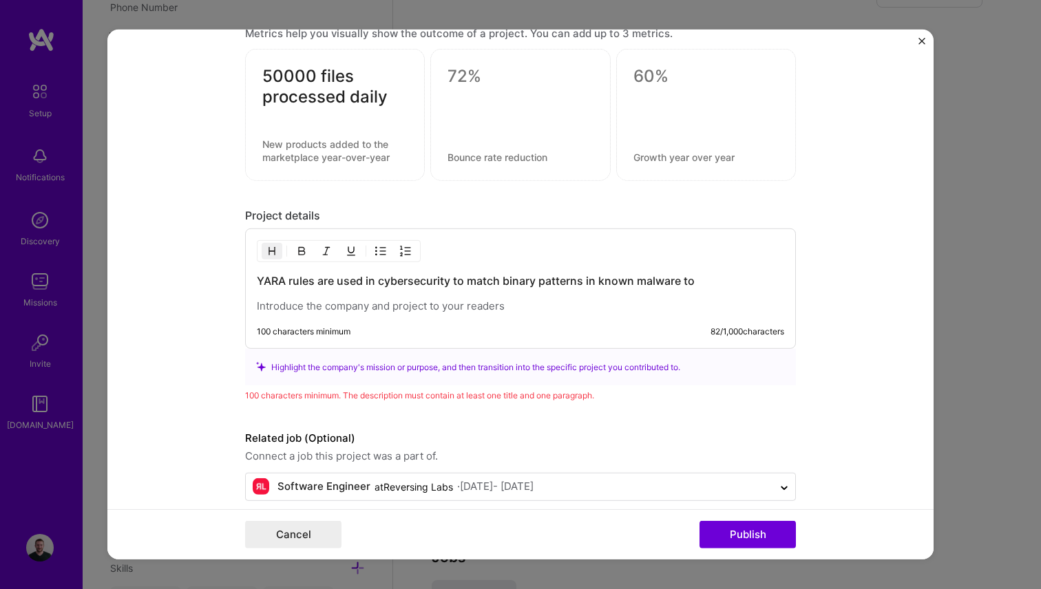
click at [499, 281] on h3 "YARA rules are used in cybersecurity to match binary patterns in known malware …" at bounding box center [520, 280] width 527 height 15
click at [540, 275] on h3 "YARA rules are used in cybersecurity to match binary patterns in known malware …" at bounding box center [520, 280] width 527 height 15
click at [667, 284] on h3 "YARA rules are used in cybersecurity to match binary file content to patterns i…" at bounding box center [520, 280] width 527 height 15
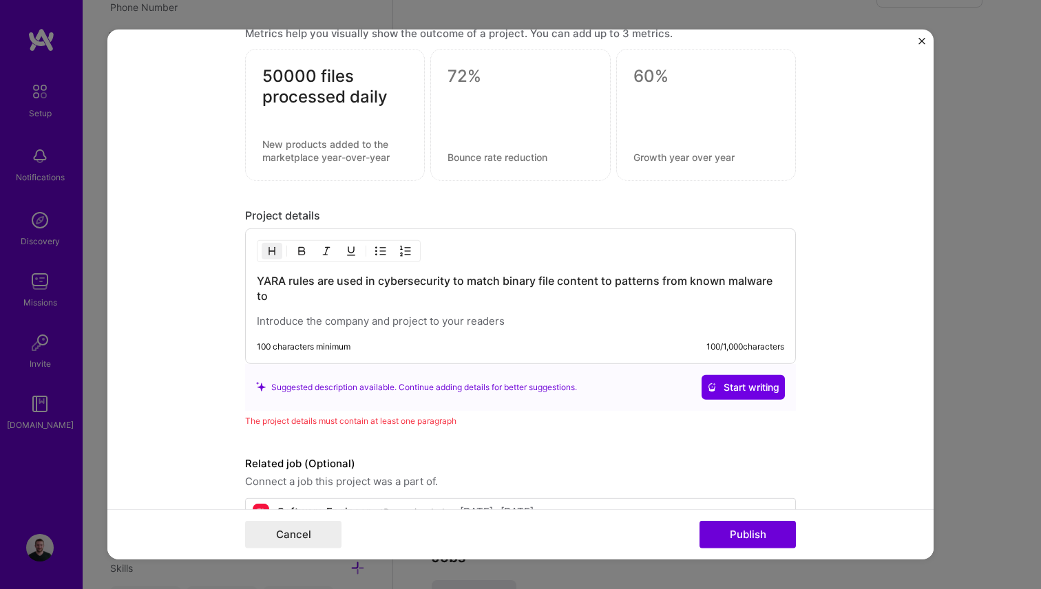
click at [353, 295] on h3 "YARA rules are used in cybersecurity to match binary file content to patterns f…" at bounding box center [520, 288] width 527 height 30
click at [318, 328] on p at bounding box center [520, 321] width 527 height 14
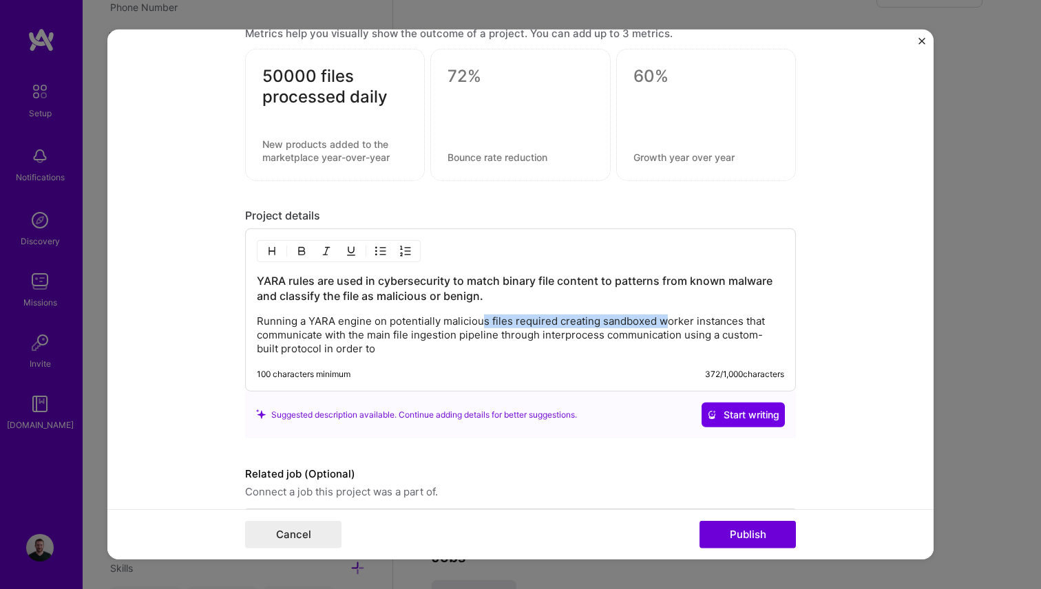
drag, startPoint x: 483, startPoint y: 317, endPoint x: 666, endPoint y: 321, distance: 183.2
click at [666, 321] on p "Running a YARA engine on potentially malicious files required creating sandboxe…" at bounding box center [520, 334] width 527 height 41
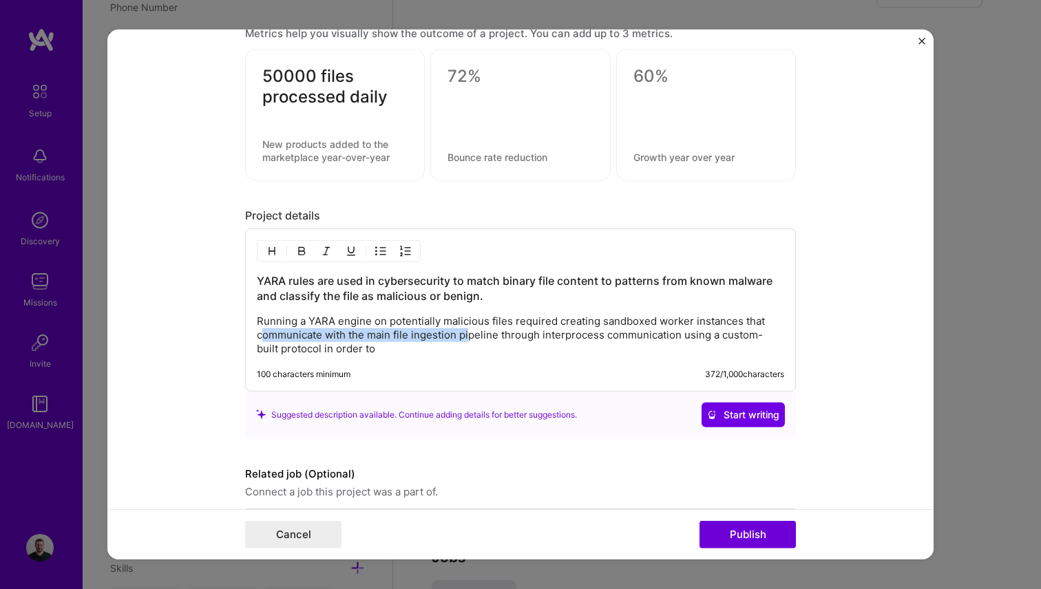
drag, startPoint x: 264, startPoint y: 335, endPoint x: 472, endPoint y: 335, distance: 208.6
click at [471, 335] on p "Running a YARA engine on potentially malicious files required creating sandboxe…" at bounding box center [520, 334] width 527 height 41
click at [476, 335] on p "Running a YARA engine on potentially malicious files required creating sandboxe…" at bounding box center [520, 334] width 527 height 41
drag, startPoint x: 277, startPoint y: 336, endPoint x: 512, endPoint y: 341, distance: 235.5
click at [510, 341] on p "Running a YARA engine on potentially malicious files required creating sandboxe…" at bounding box center [520, 334] width 527 height 41
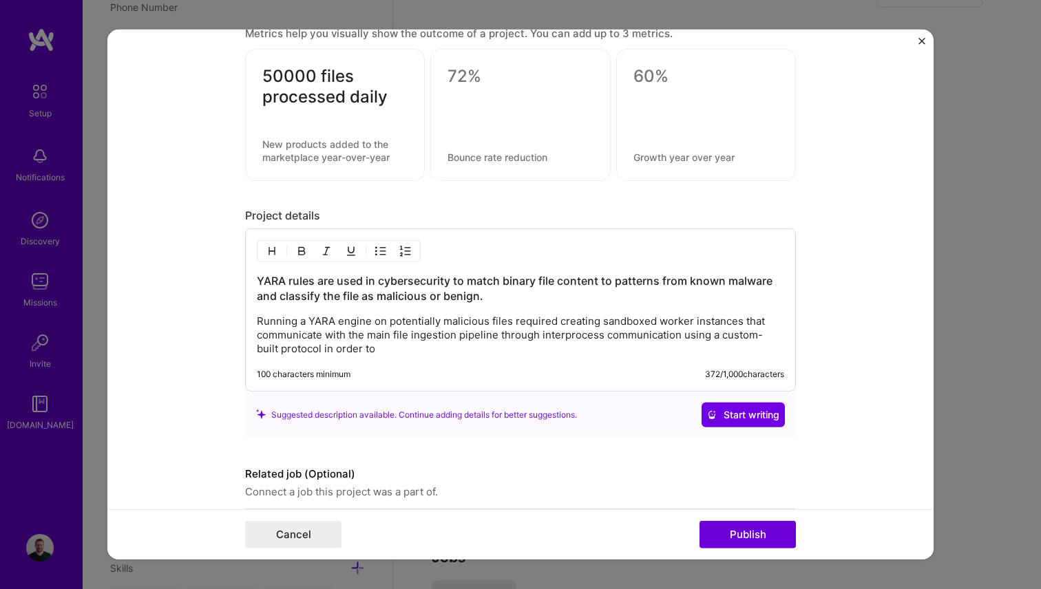
click at [512, 341] on p "Running a YARA engine on potentially malicious files required creating sandboxe…" at bounding box center [520, 334] width 527 height 41
click at [425, 351] on p "Running a YARA engine on potentially malicious files required creating sandboxe…" at bounding box center [520, 334] width 527 height 41
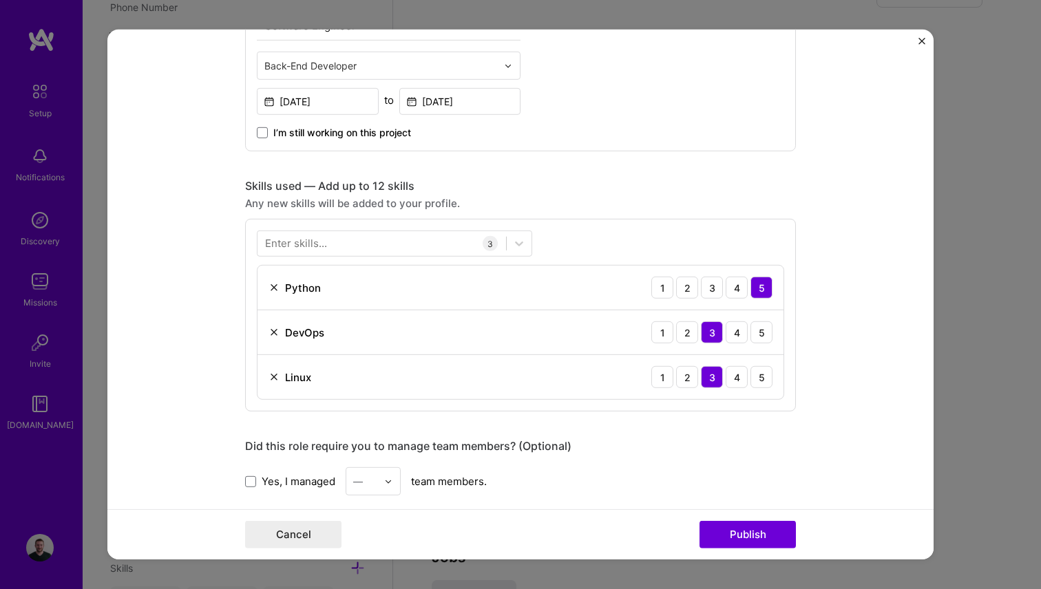
scroll to position [0, 0]
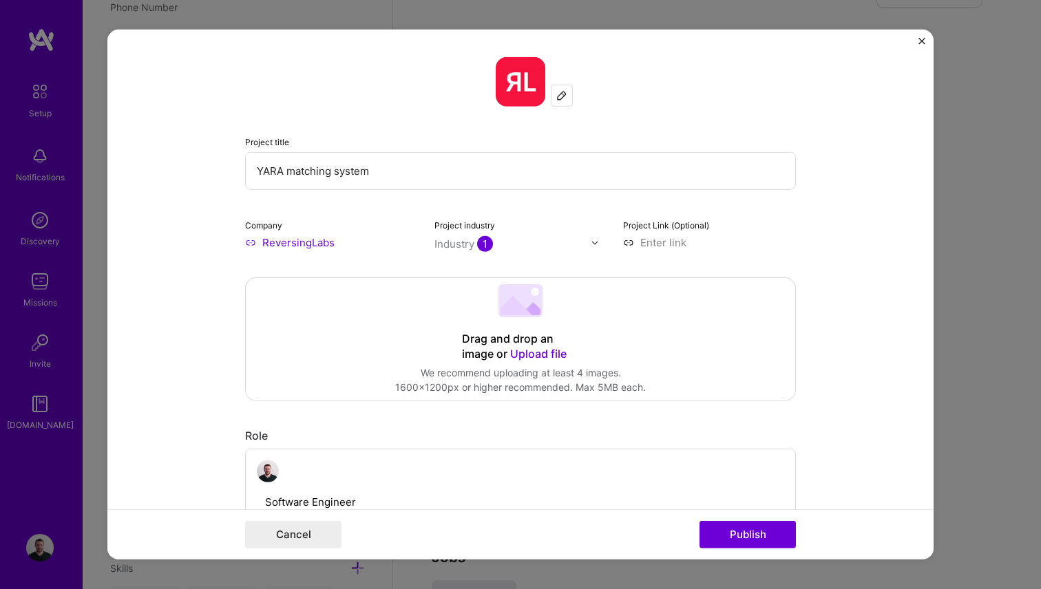
click at [286, 174] on input "YARA matching system" at bounding box center [520, 171] width 551 height 38
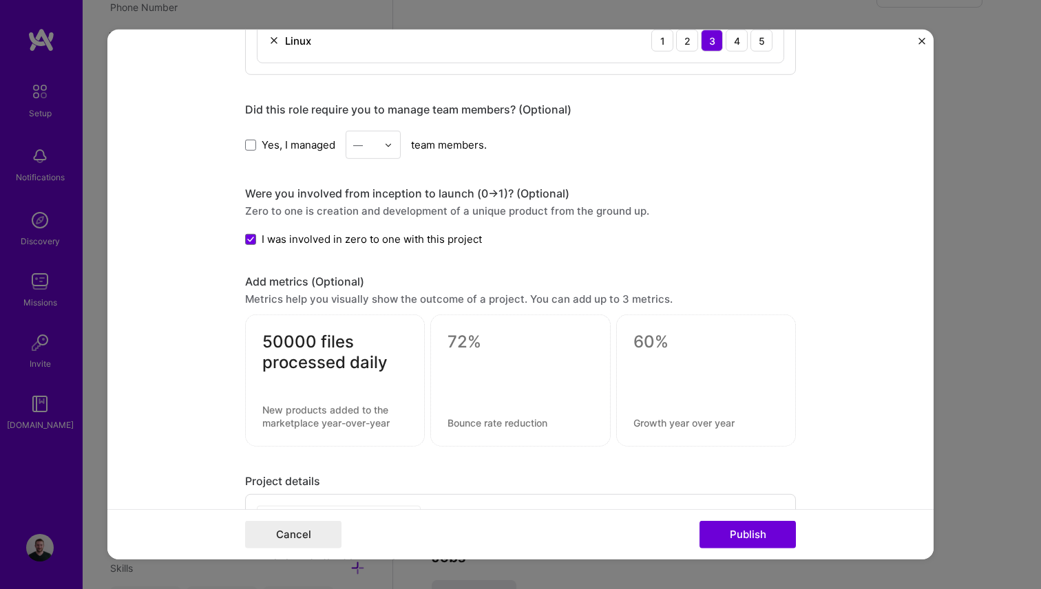
scroll to position [1170, 0]
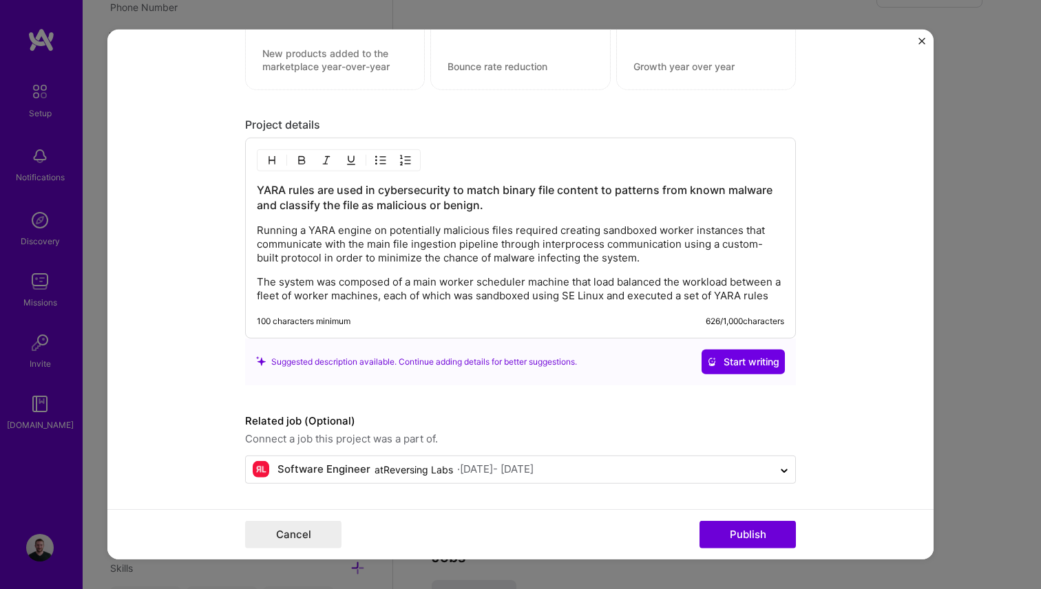
type input "YARA pattern matching system"
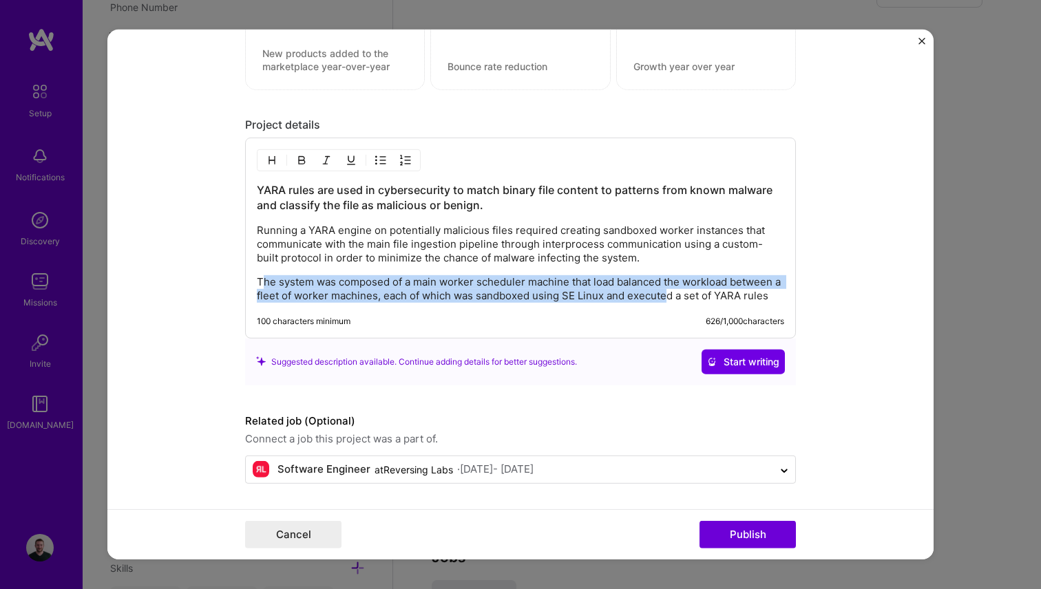
drag, startPoint x: 261, startPoint y: 282, endPoint x: 684, endPoint y: 295, distance: 423.6
click at [681, 295] on p "The system was composed of a main worker scheduler machine that load balanced t…" at bounding box center [520, 289] width 527 height 28
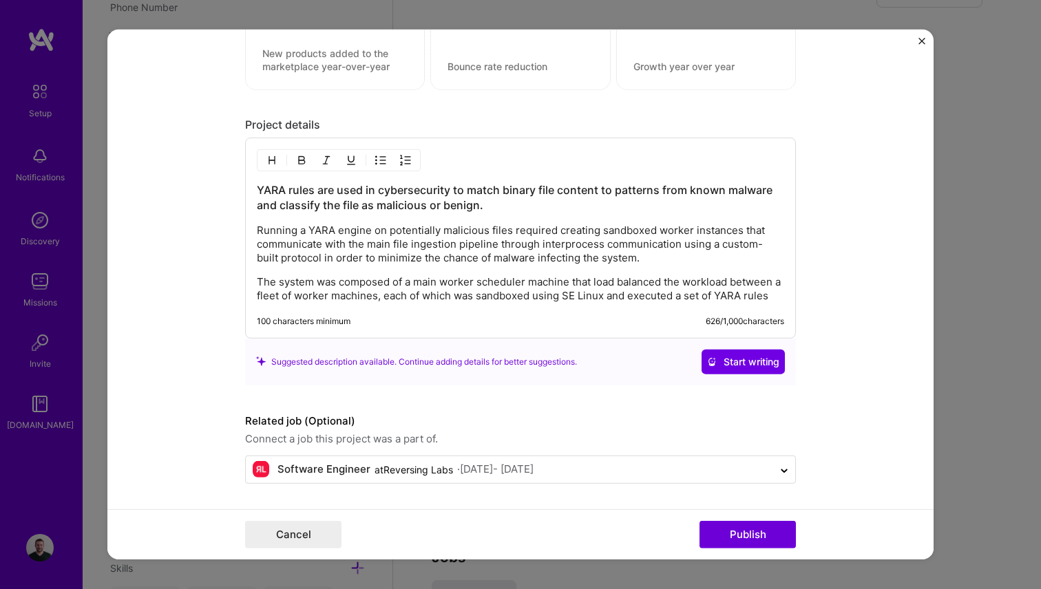
click at [721, 295] on p "The system was composed of a main worker scheduler machine that load balanced t…" at bounding box center [520, 289] width 527 height 28
click at [783, 297] on p "The system was composed of a main worker scheduler machine that load balanced t…" at bounding box center [520, 289] width 527 height 28
click at [593, 282] on p "The system was composed of a main worker scheduler machine that load balanced t…" at bounding box center [520, 289] width 527 height 28
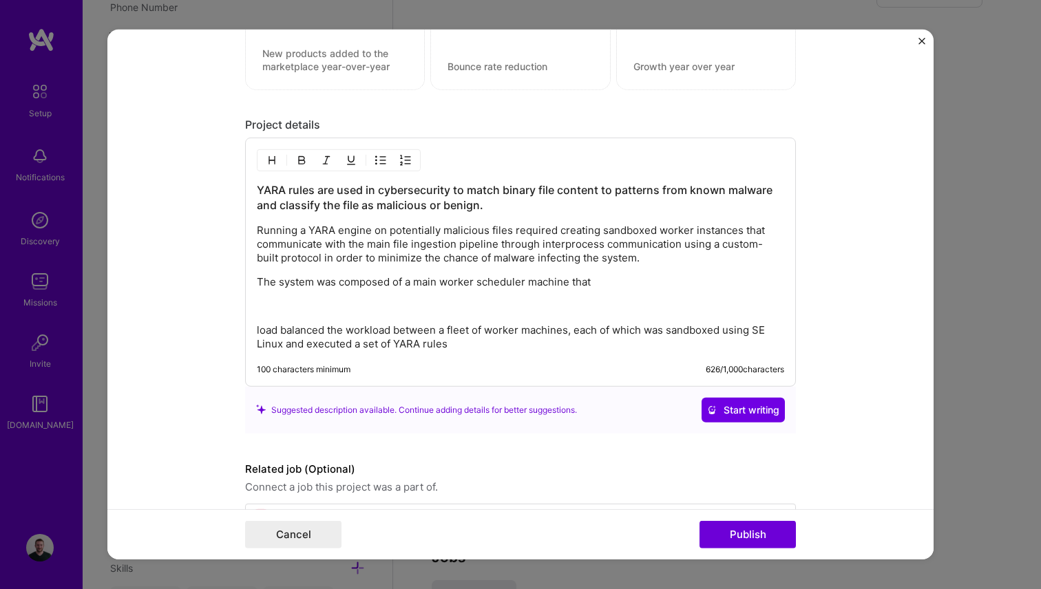
click at [578, 271] on div "YARA rules are used in cybersecurity to match binary file content to patterns f…" at bounding box center [520, 266] width 527 height 169
click at [578, 279] on p "The system was composed of a main worker scheduler machine that" at bounding box center [520, 282] width 527 height 14
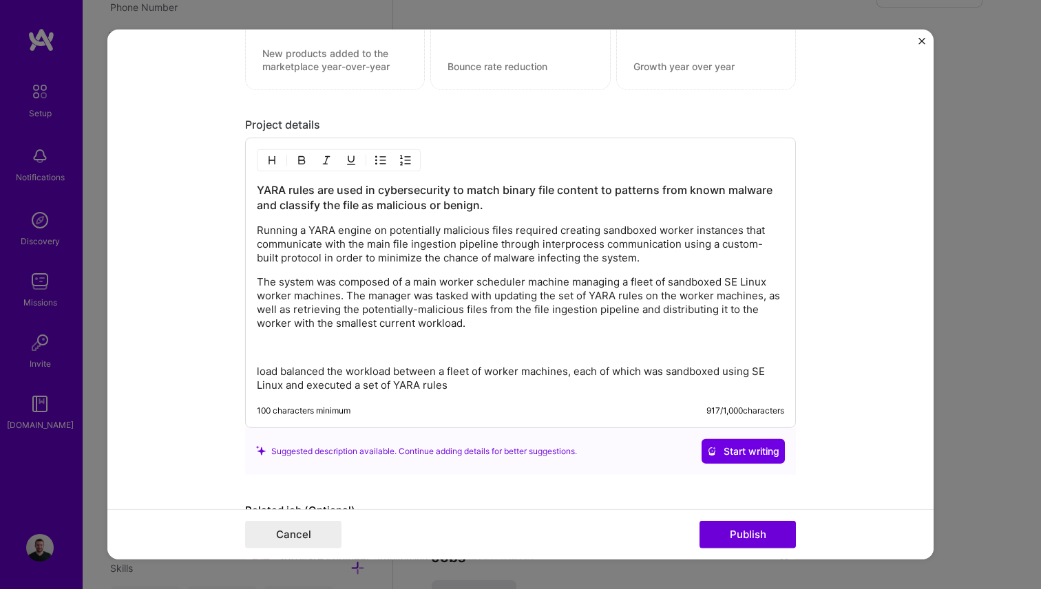
click at [344, 296] on p "The system was composed of a main worker scheduler machine managing a fleet of …" at bounding box center [520, 302] width 527 height 55
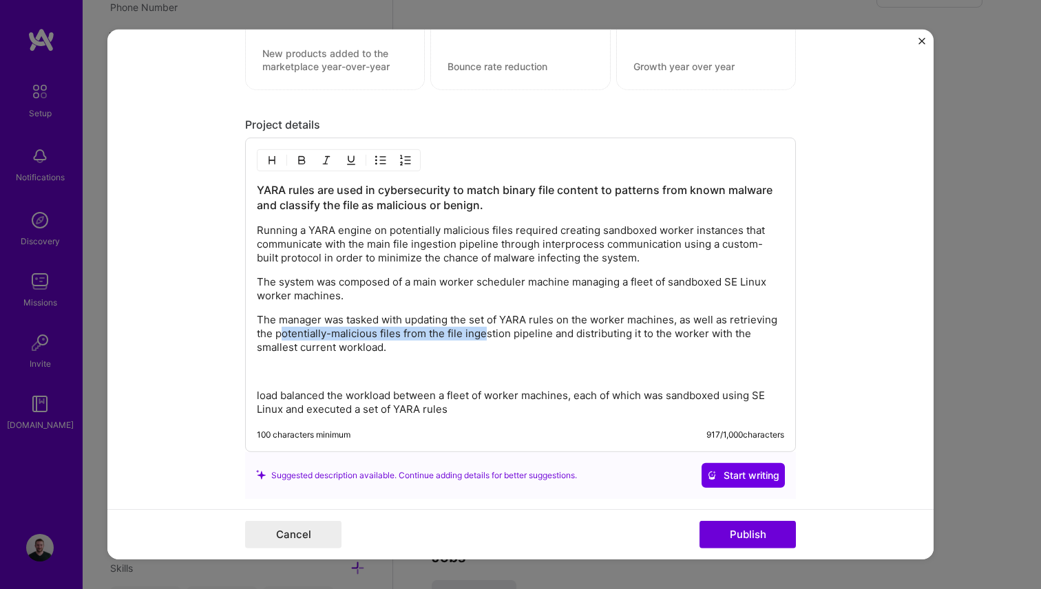
drag, startPoint x: 285, startPoint y: 327, endPoint x: 488, endPoint y: 327, distance: 203.1
click at [488, 327] on p "The manager was tasked with updating the set of YARA rules on the worker machin…" at bounding box center [520, 333] width 527 height 41
click at [356, 322] on p "The manager was tasked with updating the set of YARA rules on the worker machin…" at bounding box center [520, 333] width 527 height 41
click at [322, 323] on p "The manager was tasked with updating the set of YARA rules on the worker machin…" at bounding box center [520, 333] width 527 height 41
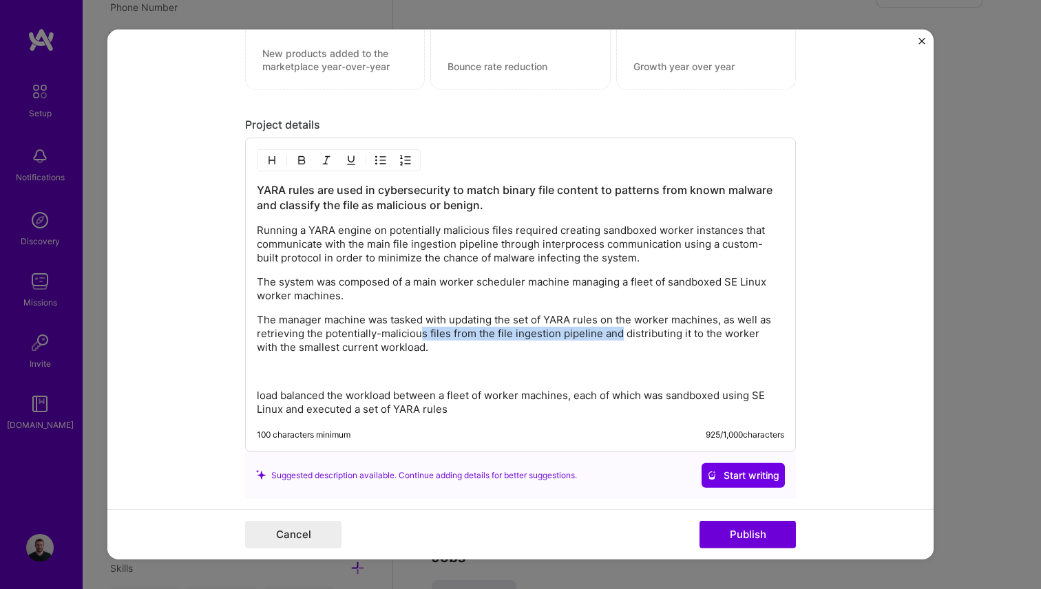
drag, startPoint x: 419, startPoint y: 329, endPoint x: 621, endPoint y: 329, distance: 202.4
click at [620, 329] on p "The manager machine was tasked with updating the set of YARA rules on the worke…" at bounding box center [520, 333] width 527 height 41
click at [520, 314] on p "The manager machine was tasked with updating the set of YARA rules on the worke…" at bounding box center [520, 333] width 527 height 41
click at [448, 322] on p "The manager machine was tasked with updating the set of YARA rules on the worke…" at bounding box center [520, 333] width 527 height 41
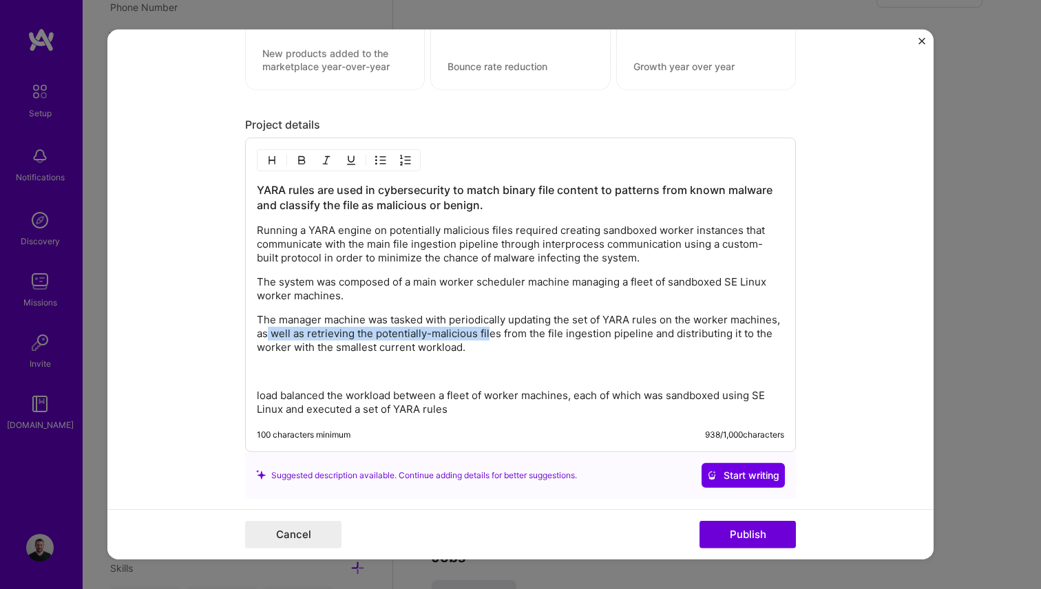
drag, startPoint x: 265, startPoint y: 338, endPoint x: 488, endPoint y: 338, distance: 223.1
click at [488, 338] on p "The manager machine was tasked with periodically updating the set of YARA rules…" at bounding box center [520, 333] width 527 height 41
click at [511, 338] on p "The manager machine was tasked with periodically updating the set of YARA rules…" at bounding box center [520, 333] width 527 height 41
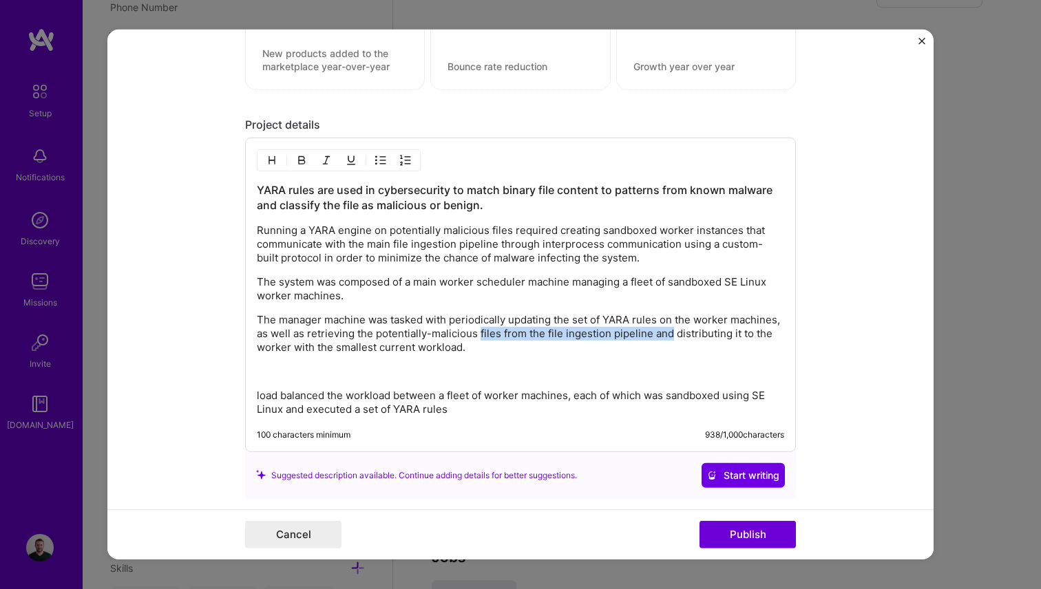
drag, startPoint x: 479, startPoint y: 333, endPoint x: 688, endPoint y: 339, distance: 208.7
click at [684, 338] on p "The manager machine was tasked with periodically updating the set of YARA rules…" at bounding box center [520, 333] width 527 height 41
click at [734, 339] on p "The manager machine was tasked with periodically updating the set of YARA rules…" at bounding box center [520, 333] width 527 height 41
click at [479, 352] on p "The manager machine was tasked with periodically updating the set of YARA rules…" at bounding box center [520, 333] width 527 height 41
drag, startPoint x: 490, startPoint y: 417, endPoint x: 299, endPoint y: 375, distance: 195.4
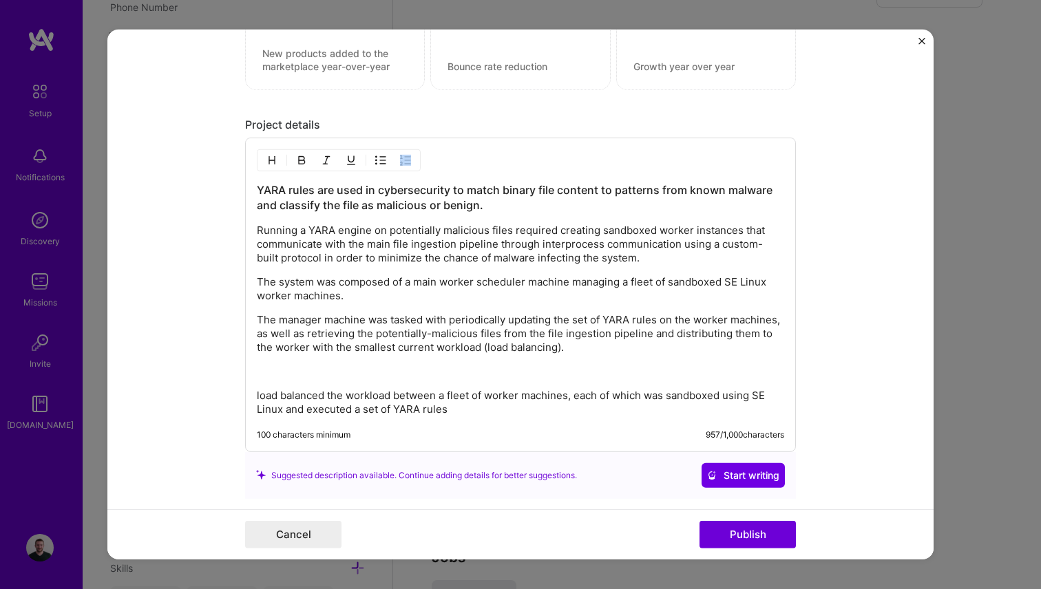
click at [299, 375] on div "YARA rules are used in cybersecurity to match binary file content to patterns f…" at bounding box center [520, 294] width 551 height 315
drag, startPoint x: 462, startPoint y: 411, endPoint x: 257, endPoint y: 368, distance: 209.0
click at [257, 368] on div "YARA rules are used in cybersecurity to match binary file content to patterns f…" at bounding box center [520, 299] width 527 height 234
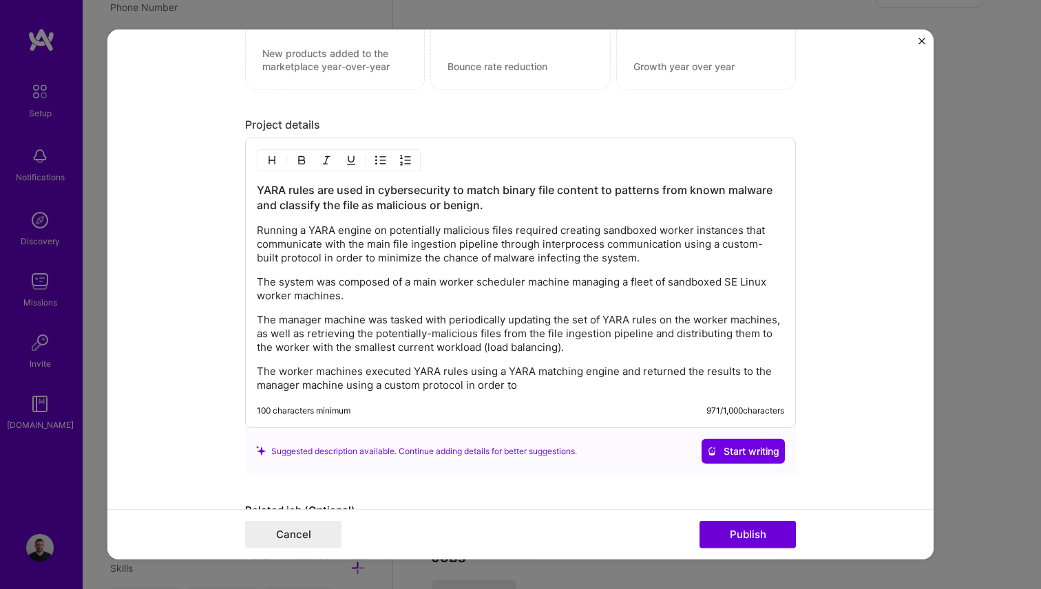
drag, startPoint x: 270, startPoint y: 368, endPoint x: 573, endPoint y: 381, distance: 303.2
click at [573, 381] on p "The worker machines executed YARA rules using a YARA matching engine and return…" at bounding box center [520, 378] width 527 height 28
drag, startPoint x: 587, startPoint y: 386, endPoint x: 430, endPoint y: 378, distance: 157.1
click at [431, 378] on p "The worker machines executed YARA rules using a YARA matching engine and return…" at bounding box center [520, 378] width 527 height 28
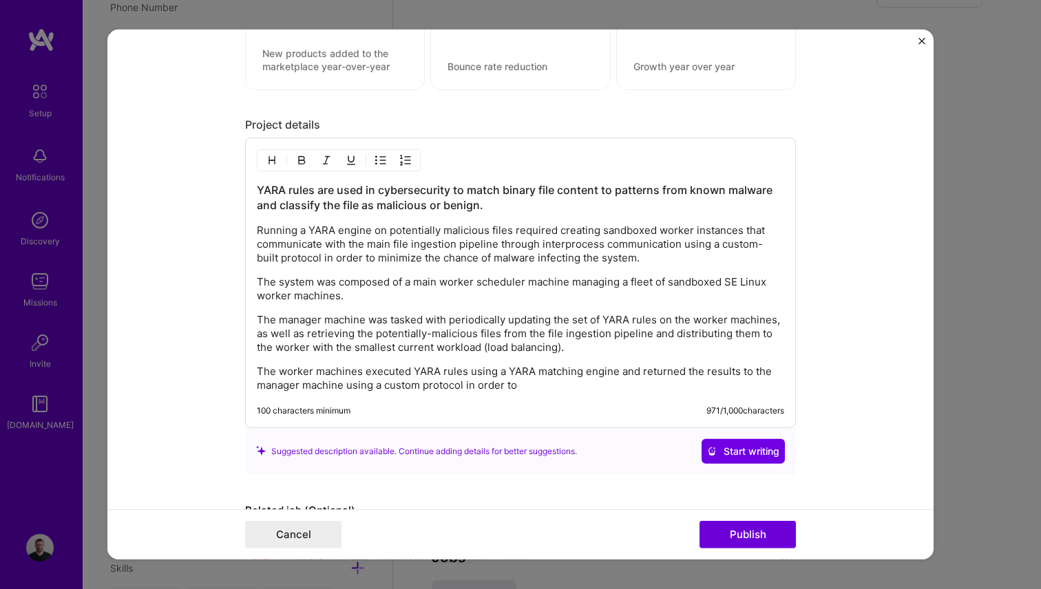
click at [467, 378] on p "The worker machines executed YARA rules using a YARA matching engine and return…" at bounding box center [520, 378] width 527 height 28
drag, startPoint x: 440, startPoint y: 375, endPoint x: 467, endPoint y: 375, distance: 27.5
click at [467, 375] on p "The worker machines executed YARA rules using a YARA matching engine and return…" at bounding box center [520, 378] width 527 height 28
drag, startPoint x: 365, startPoint y: 374, endPoint x: 505, endPoint y: 377, distance: 139.8
click at [505, 377] on p "The worker machines executed YARA rules using a YARA matching engine and return…" at bounding box center [520, 378] width 527 height 28
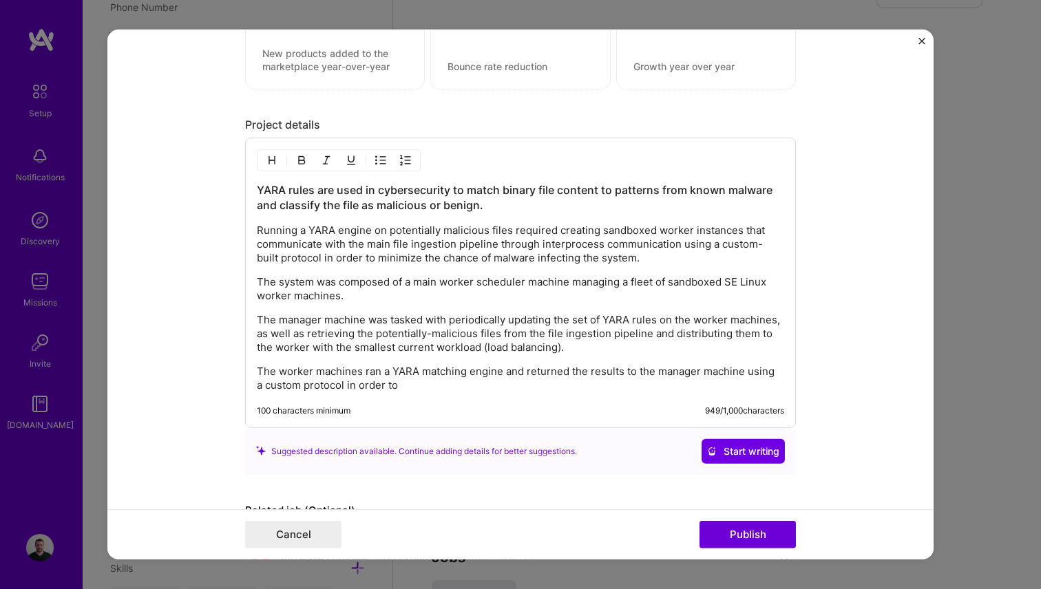
click at [430, 394] on div "YARA rules are used in cybersecurity to match binary file content to patterns f…" at bounding box center [520, 282] width 551 height 291
drag, startPoint x: 412, startPoint y: 388, endPoint x: 346, endPoint y: 388, distance: 66.1
click at [346, 388] on p "The worker machines ran a YARA matching engine and returned the results to the …" at bounding box center [520, 378] width 527 height 28
click at [304, 392] on p "The worker machines ran a YARA matching engine and returned the results to the …" at bounding box center [520, 378] width 527 height 28
click at [414, 392] on p "The worker machines ran a YARA matching engine and returned the results to the …" at bounding box center [520, 378] width 527 height 28
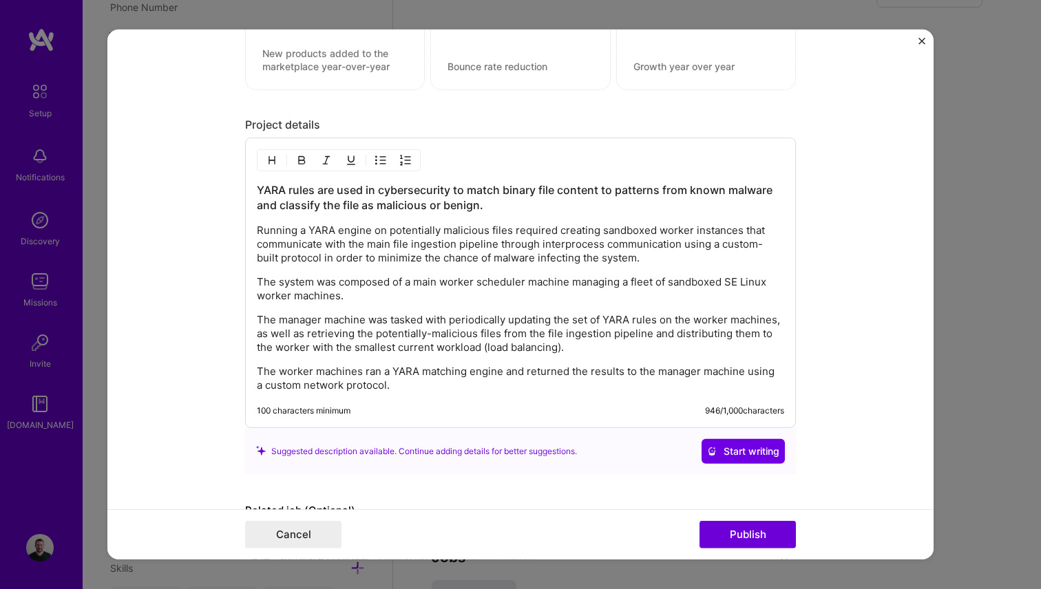
click at [304, 387] on p "The worker machines ran a YARA matching engine and returned the results to the …" at bounding box center [520, 378] width 527 height 28
click at [508, 386] on p "The worker machines ran a YARA matching engine and returned the results to the …" at bounding box center [520, 378] width 527 height 28
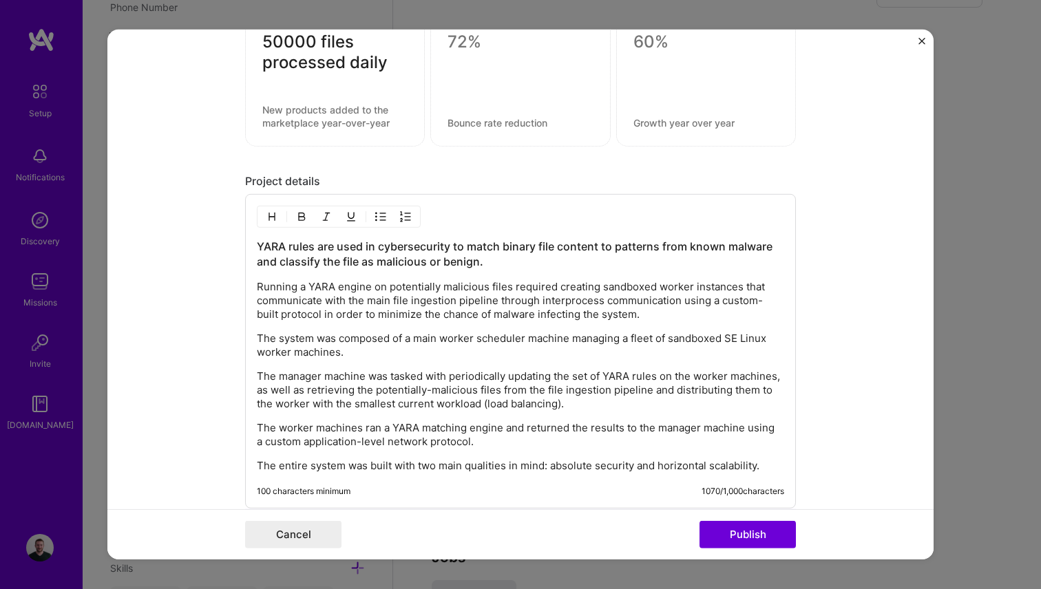
scroll to position [1300, 0]
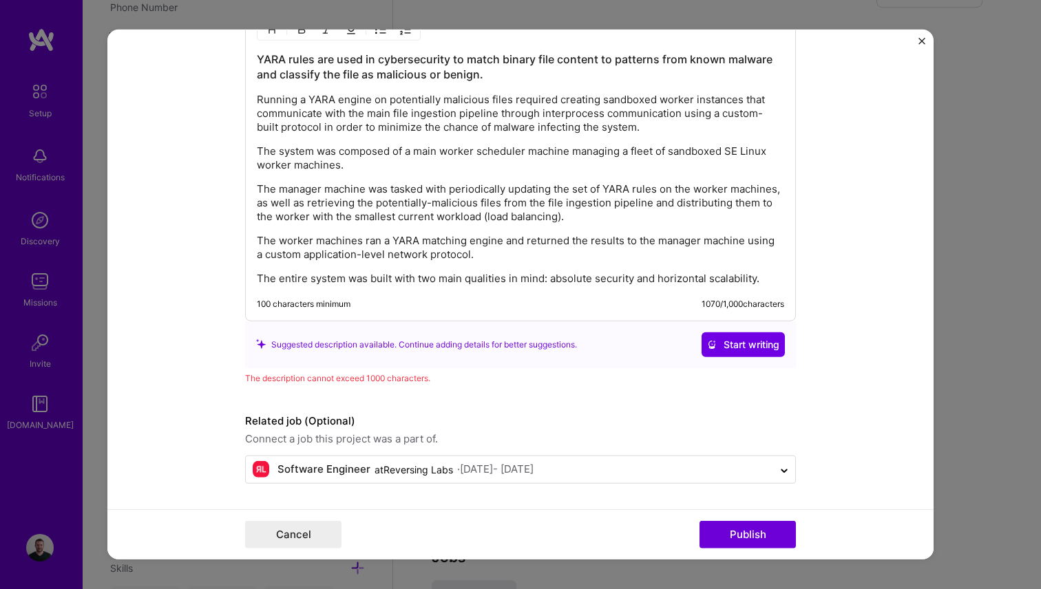
click at [391, 227] on div "YARA rules are used in cybersecurity to match binary file content to patterns f…" at bounding box center [520, 168] width 527 height 234
click at [655, 242] on p "The worker machines ran a YARA matching engine and returned the results to the …" at bounding box center [520, 247] width 527 height 28
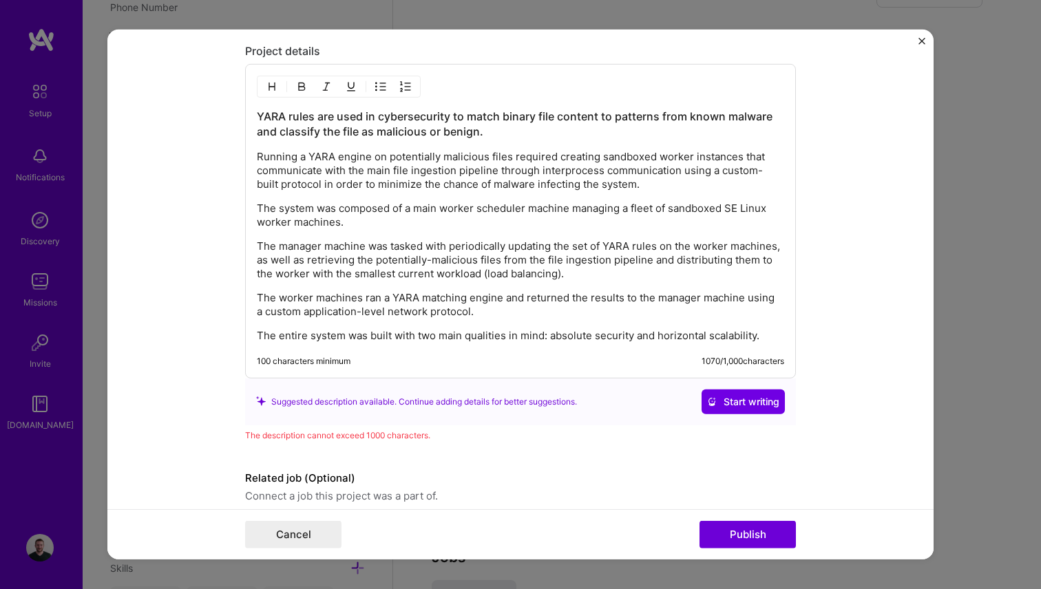
scroll to position [1202, 0]
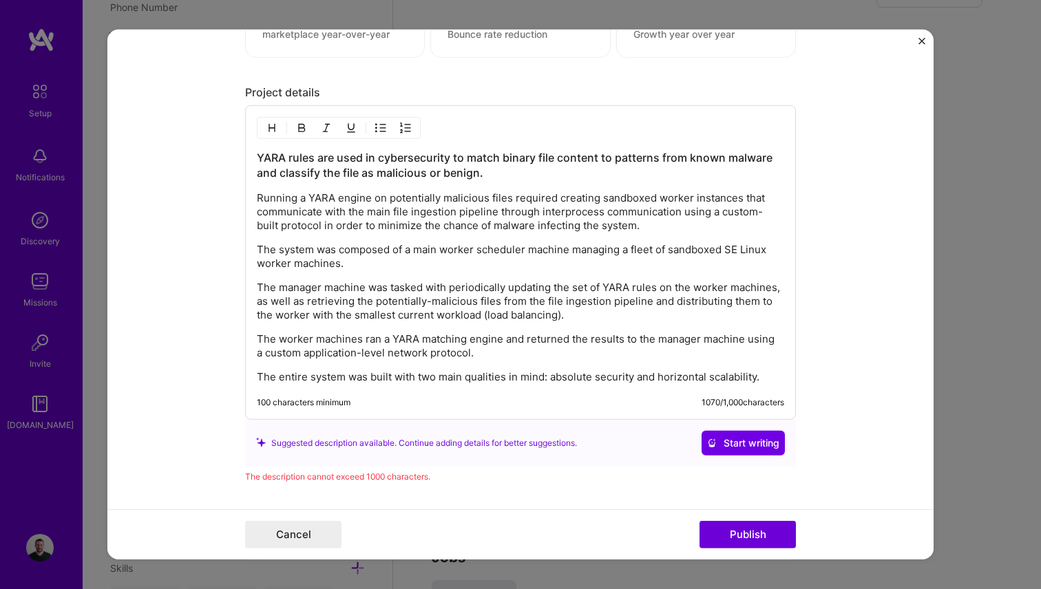
click at [567, 381] on p "The entire system was built with two main qualities in mind: absolute security …" at bounding box center [520, 377] width 527 height 14
click at [328, 383] on p "The entire system was built with two main qualities in mind: maximum security a…" at bounding box center [520, 377] width 527 height 14
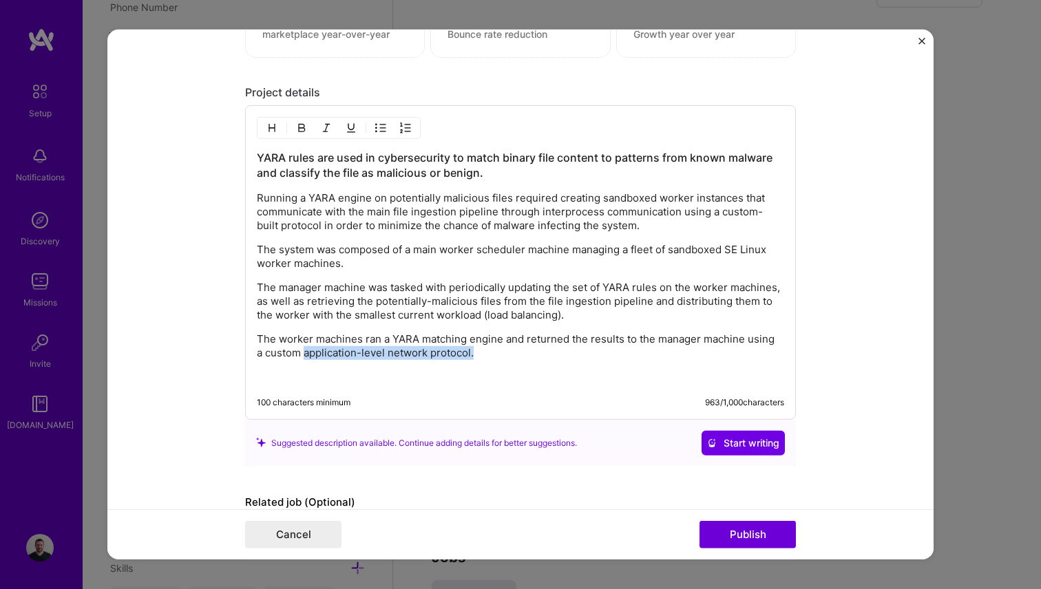
drag, startPoint x: 492, startPoint y: 355, endPoint x: 305, endPoint y: 358, distance: 187.3
click at [305, 358] on p "The worker machines ran a YARA matching engine and returned the results to the …" at bounding box center [520, 346] width 527 height 28
click at [382, 242] on div "YARA rules are used in cybersecurity to match binary file content to patterns f…" at bounding box center [520, 266] width 527 height 234
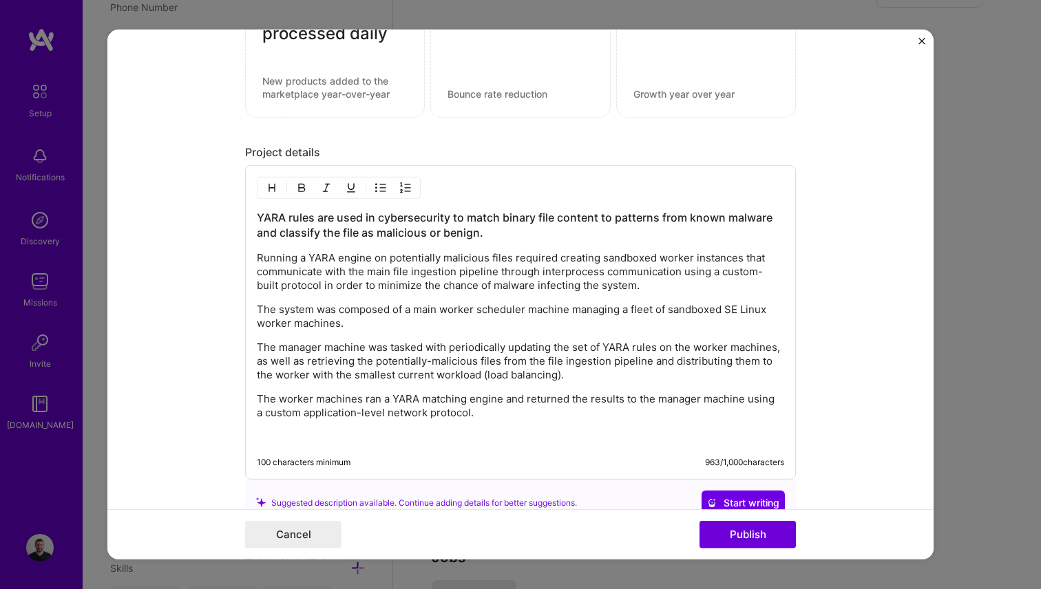
scroll to position [1141, 0]
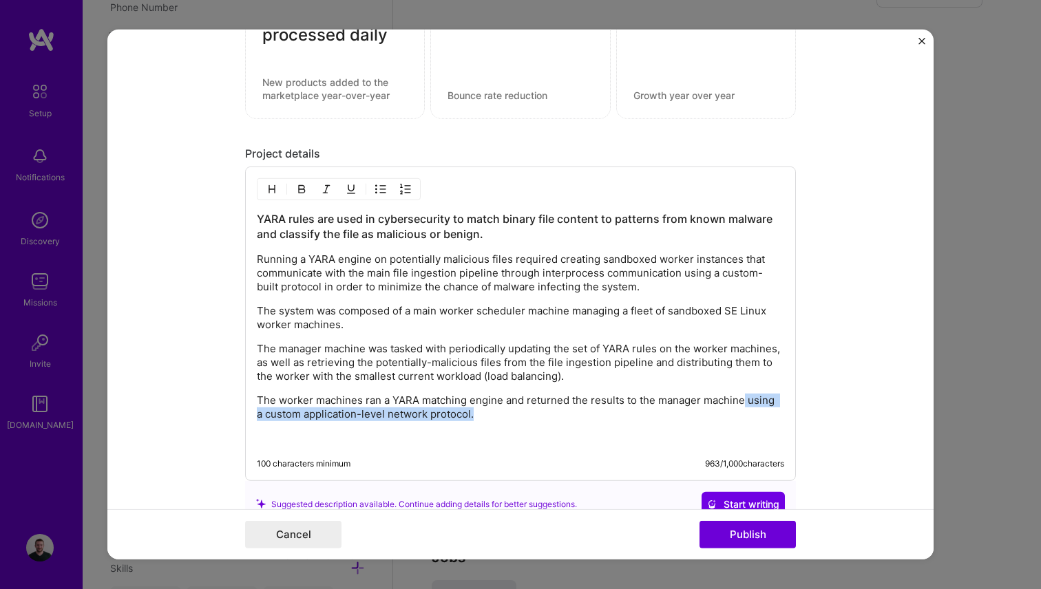
drag, startPoint x: 495, startPoint y: 415, endPoint x: 742, endPoint y: 403, distance: 247.4
click at [742, 403] on p "The worker machines ran a YARA matching engine and returned the results to the …" at bounding box center [520, 407] width 527 height 28
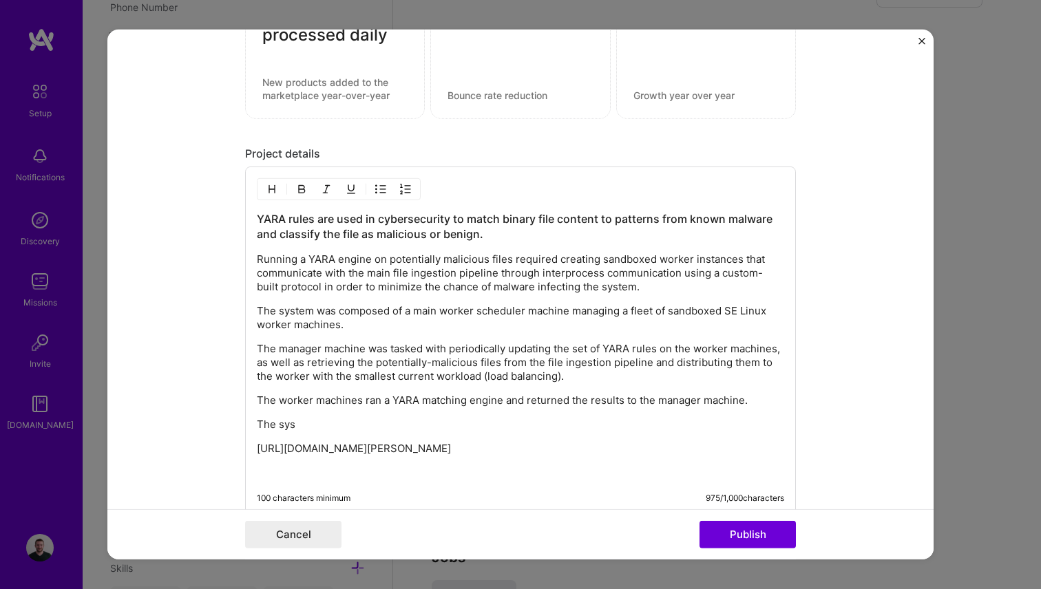
click at [490, 449] on p "[URL][DOMAIN_NAME][PERSON_NAME]" at bounding box center [520, 448] width 527 height 14
click at [359, 437] on div "YARA rules are used in cybersecurity to match binary file content to patterns f…" at bounding box center [520, 345] width 527 height 268
click at [358, 428] on p "The sys" at bounding box center [520, 424] width 527 height 14
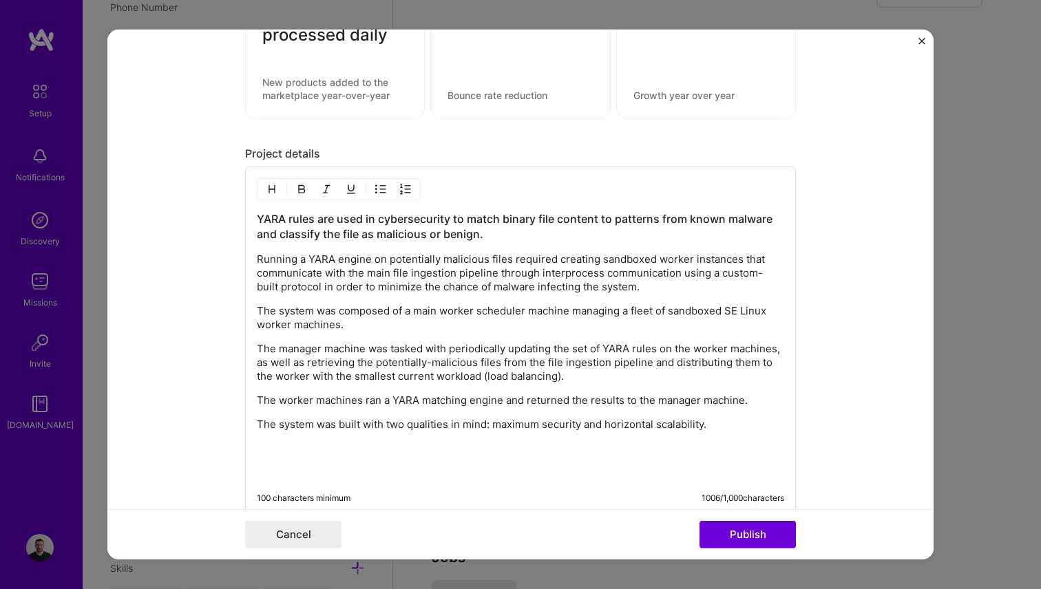
click at [401, 375] on p "The manager machine was tasked with periodically updating the set of YARA rules…" at bounding box center [520, 361] width 527 height 41
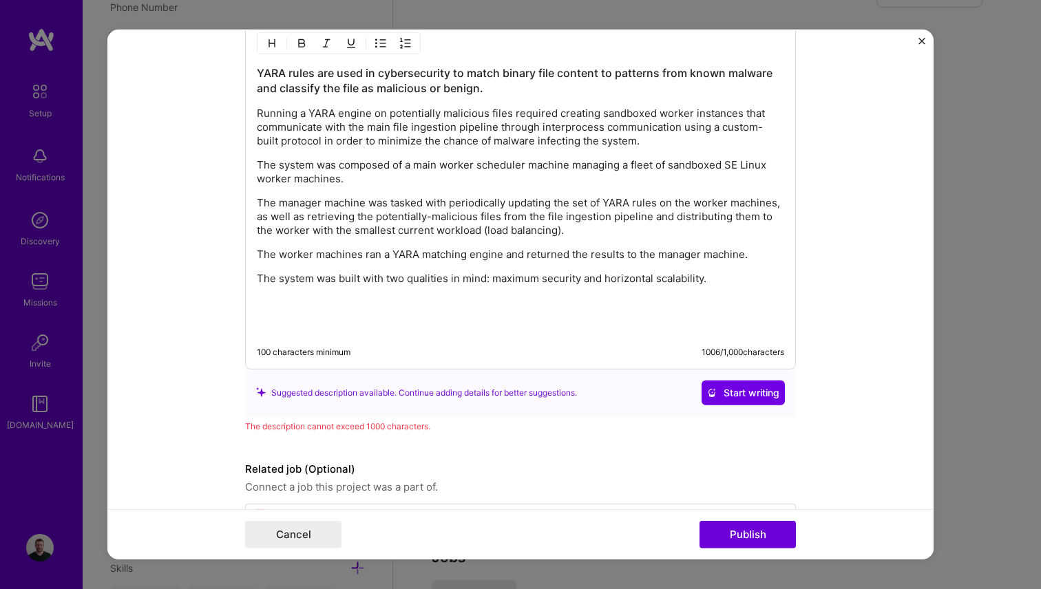
scroll to position [1292, 0]
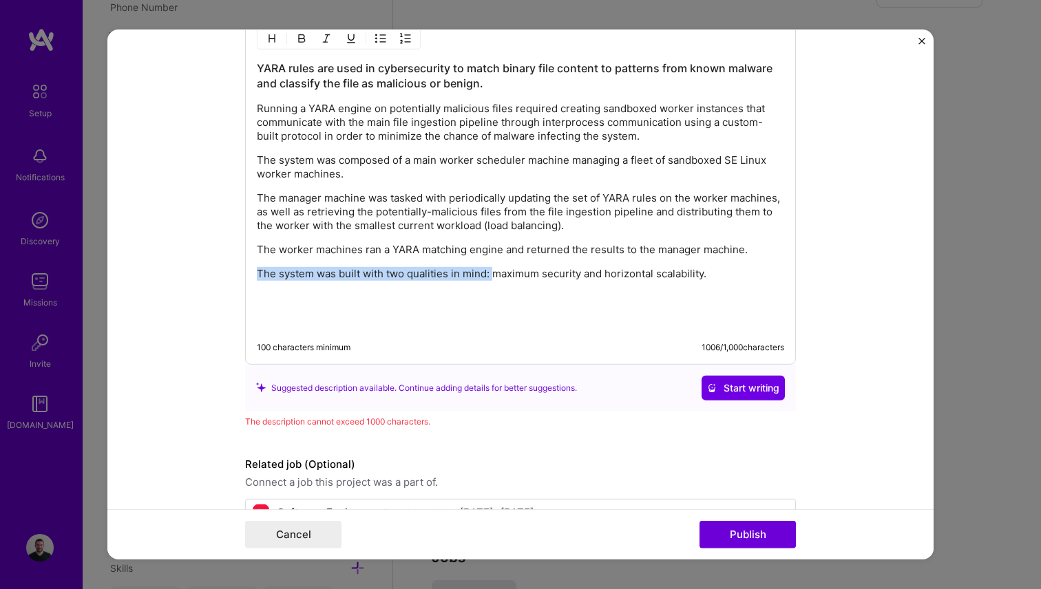
drag, startPoint x: 259, startPoint y: 275, endPoint x: 494, endPoint y: 277, distance: 234.8
click at [494, 277] on p "The system was built with two qualities in mind: maximum security and horizonta…" at bounding box center [520, 273] width 527 height 14
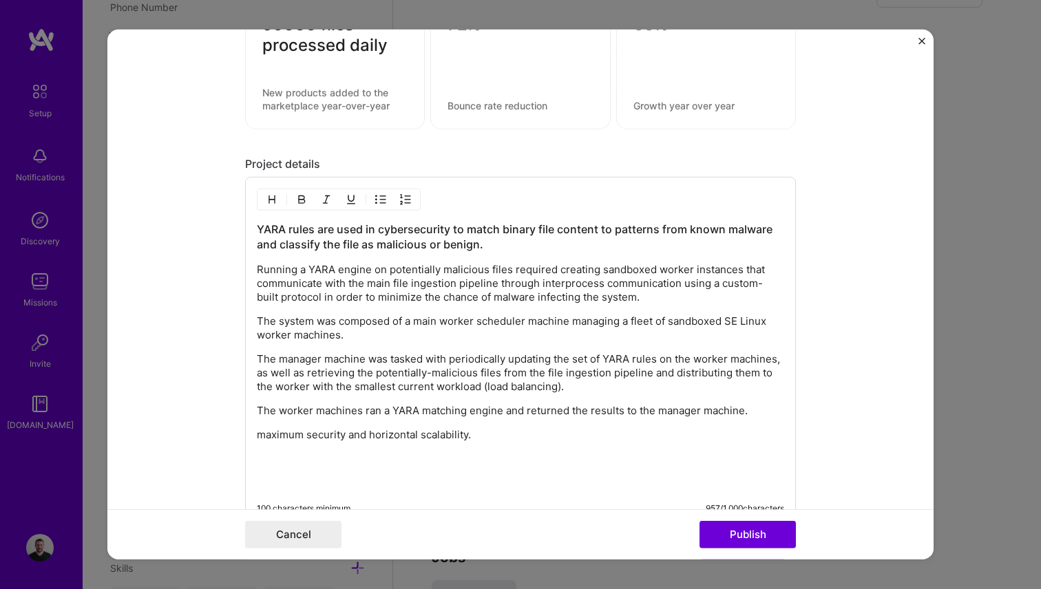
scroll to position [1130, 0]
click at [513, 233] on h3 "YARA rules are used in cybersecurity to match binary file content to patterns f…" at bounding box center [520, 237] width 527 height 30
drag, startPoint x: 492, startPoint y: 243, endPoint x: 256, endPoint y: 246, distance: 235.5
click at [256, 246] on div "YARA rules are used in cybersecurity to match binary file content to patterns f…" at bounding box center [520, 351] width 551 height 349
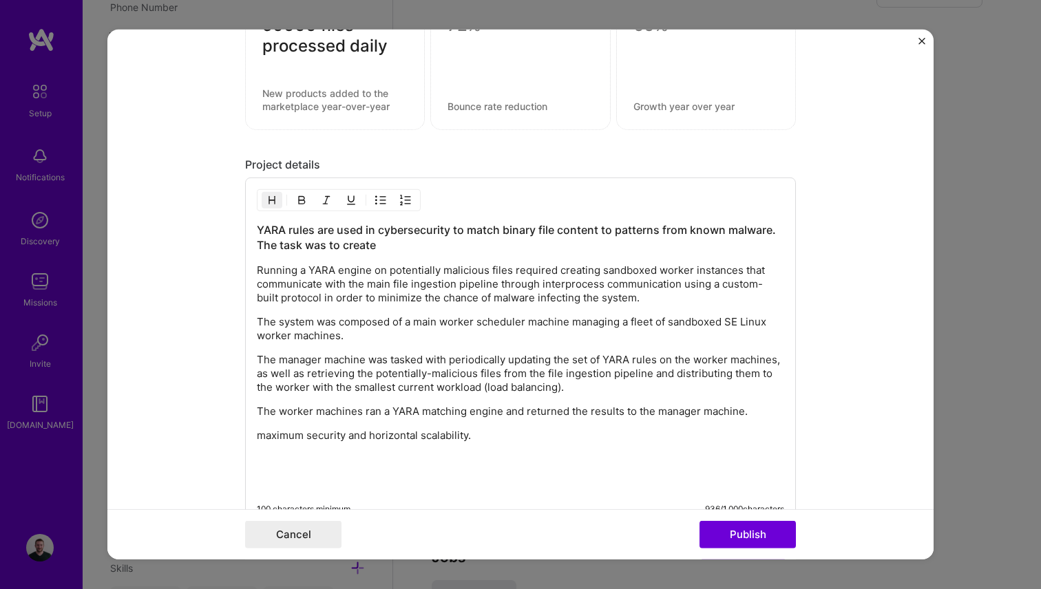
scroll to position [1191, 0]
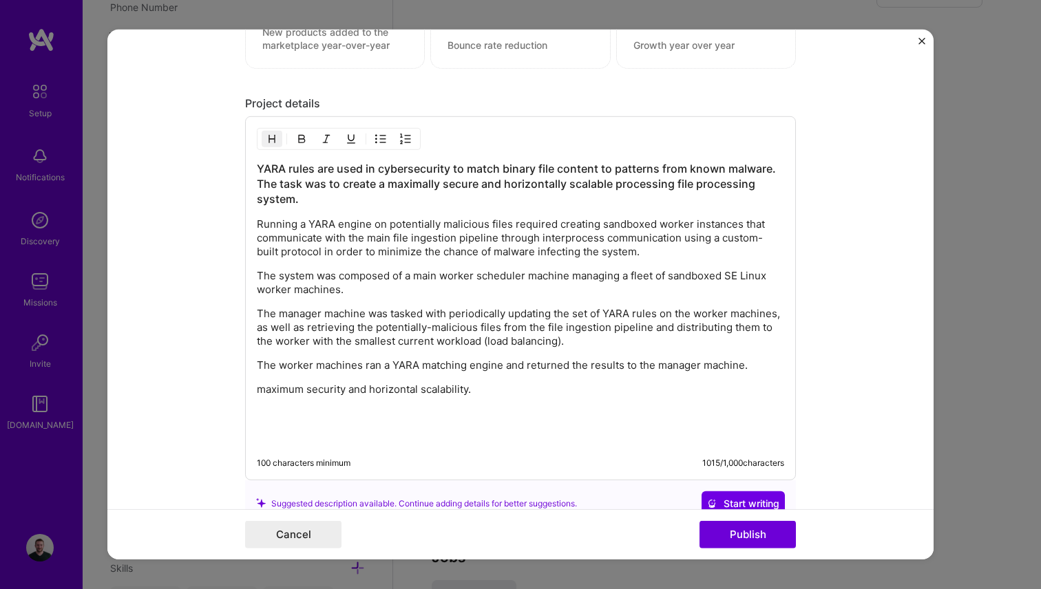
click at [359, 396] on p "maximum security and horizontal scalability." at bounding box center [520, 389] width 527 height 14
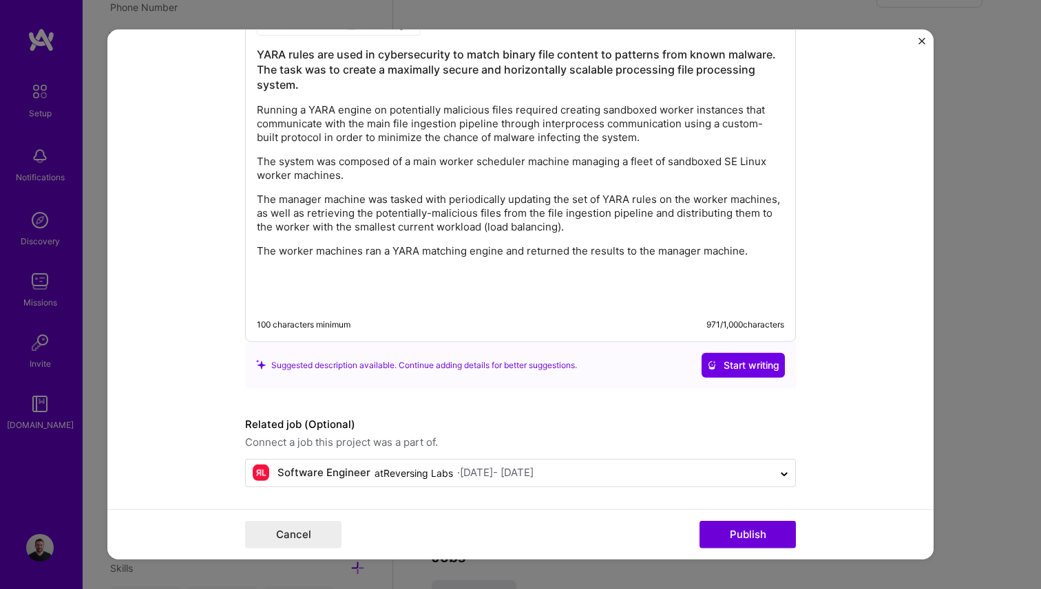
scroll to position [1309, 0]
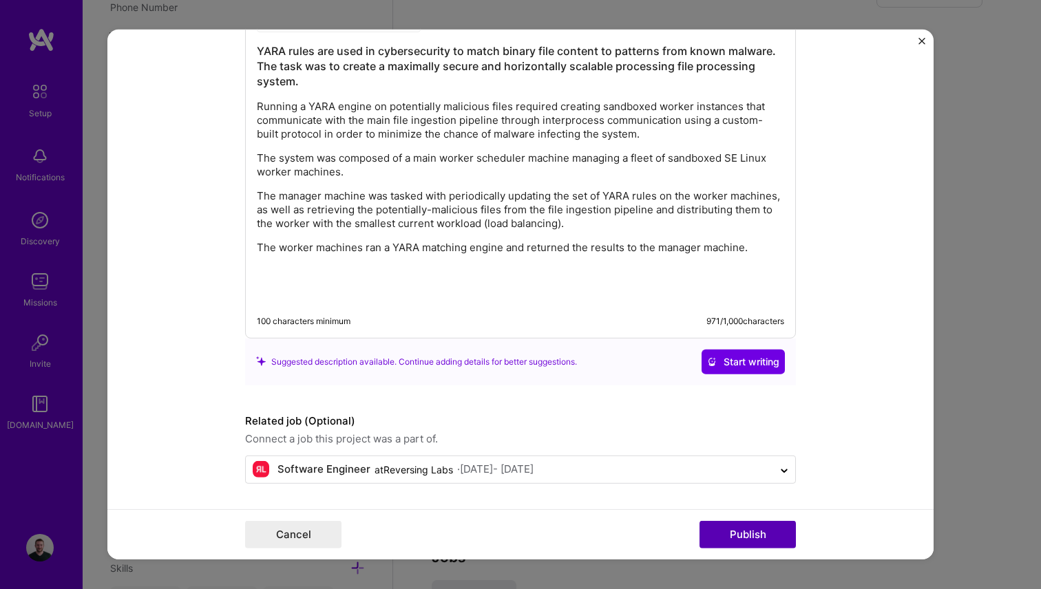
click at [750, 531] on button "Publish" at bounding box center [747, 535] width 96 height 28
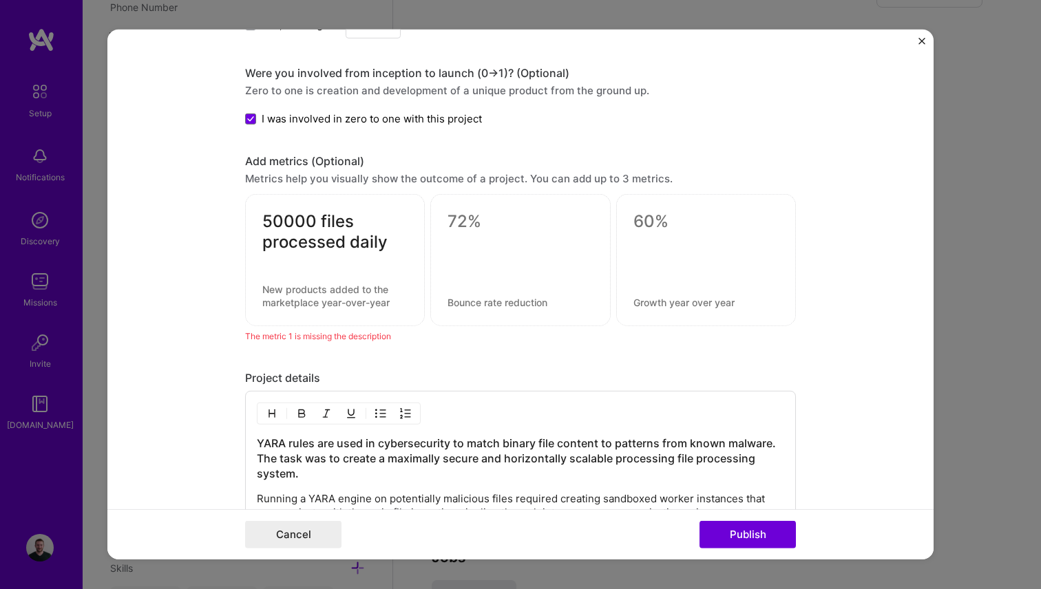
scroll to position [931, 0]
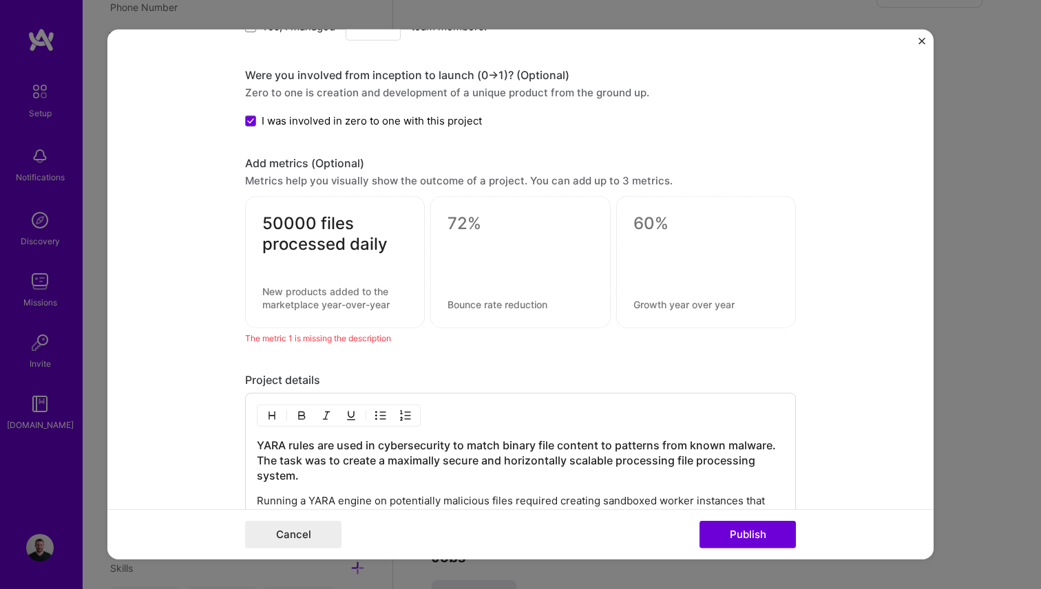
click at [310, 255] on div at bounding box center [334, 261] width 145 height 14
click at [324, 309] on textarea at bounding box center [334, 297] width 145 height 26
click at [298, 292] on textarea at bounding box center [334, 297] width 145 height 26
drag, startPoint x: 320, startPoint y: 222, endPoint x: 392, endPoint y: 248, distance: 76.0
click at [392, 248] on textarea "50000 files processed daily" at bounding box center [334, 233] width 145 height 41
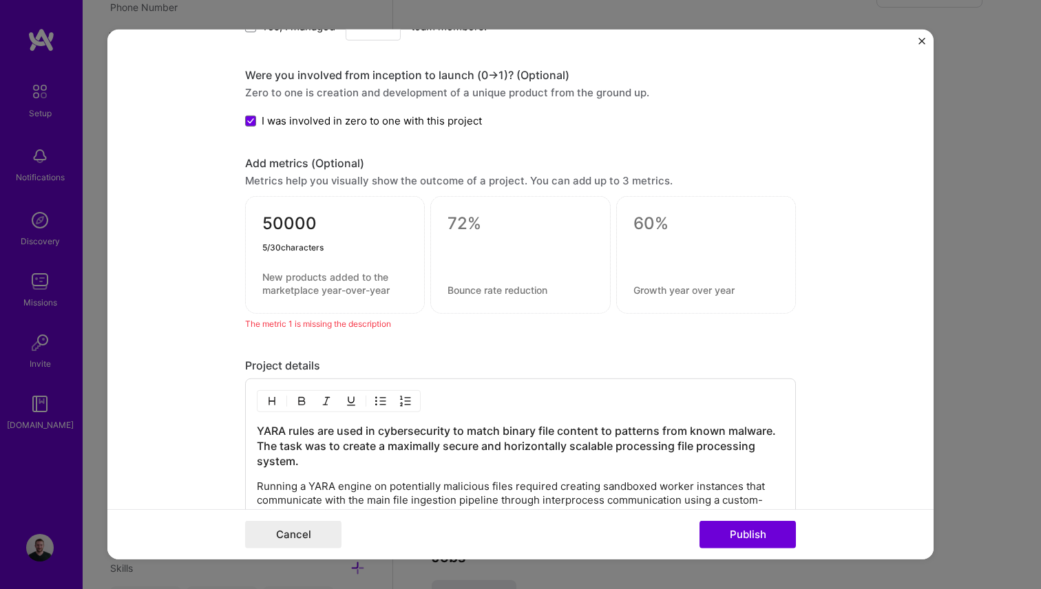
type textarea "50000"
click at [334, 279] on textarea at bounding box center [334, 283] width 145 height 26
paste textarea "files processed daily"
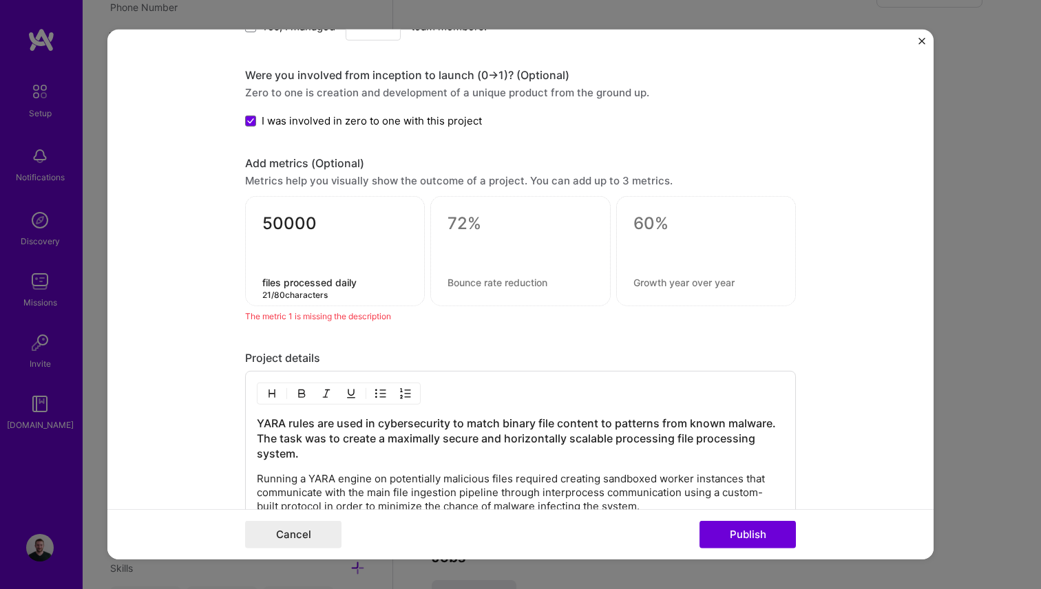
type textarea "files processed daily"
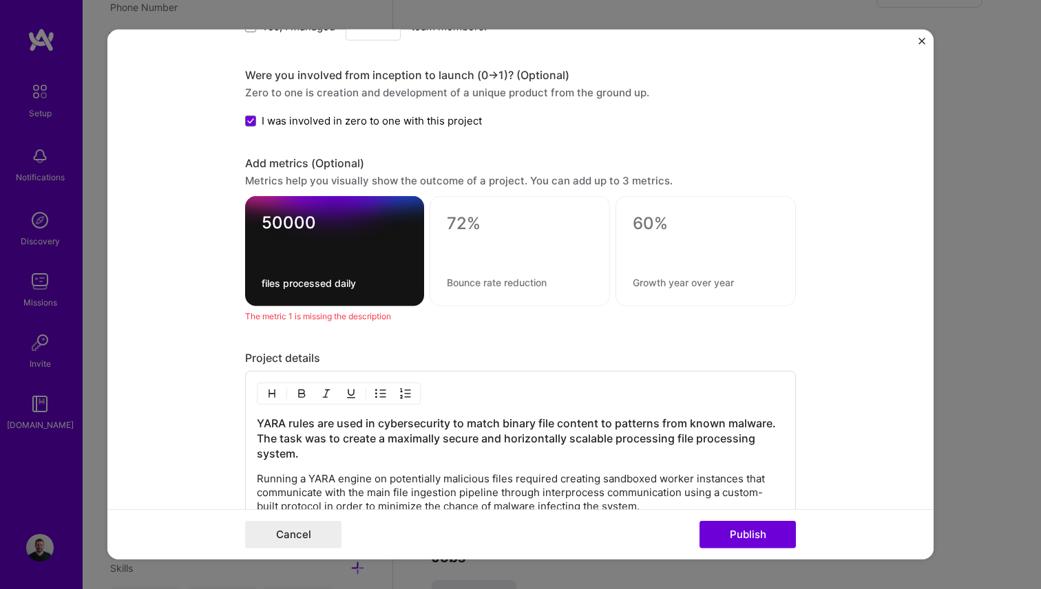
click at [365, 251] on div at bounding box center [335, 249] width 146 height 14
click at [532, 235] on div at bounding box center [520, 251] width 180 height 110
click at [180, 295] on form "Project title YARA pattern matching system Company ReversingLabs Project indust…" at bounding box center [520, 295] width 826 height 530
click at [525, 240] on div at bounding box center [520, 247] width 146 height 14
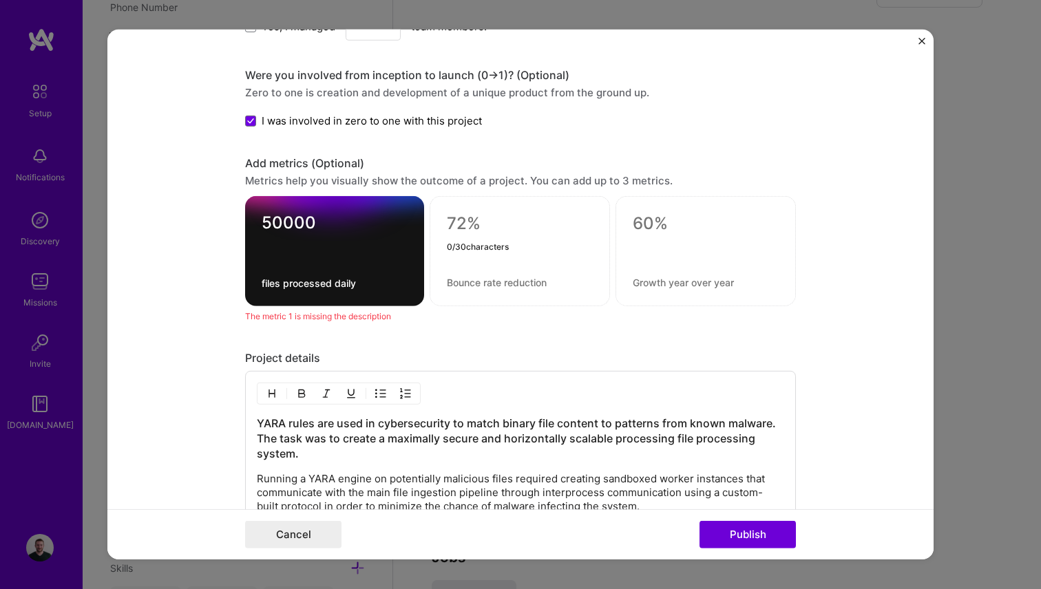
click at [470, 228] on textarea at bounding box center [520, 223] width 146 height 21
type textarea "0"
type textarea "100%"
click at [501, 280] on textarea at bounding box center [520, 281] width 146 height 13
type textarea "s"
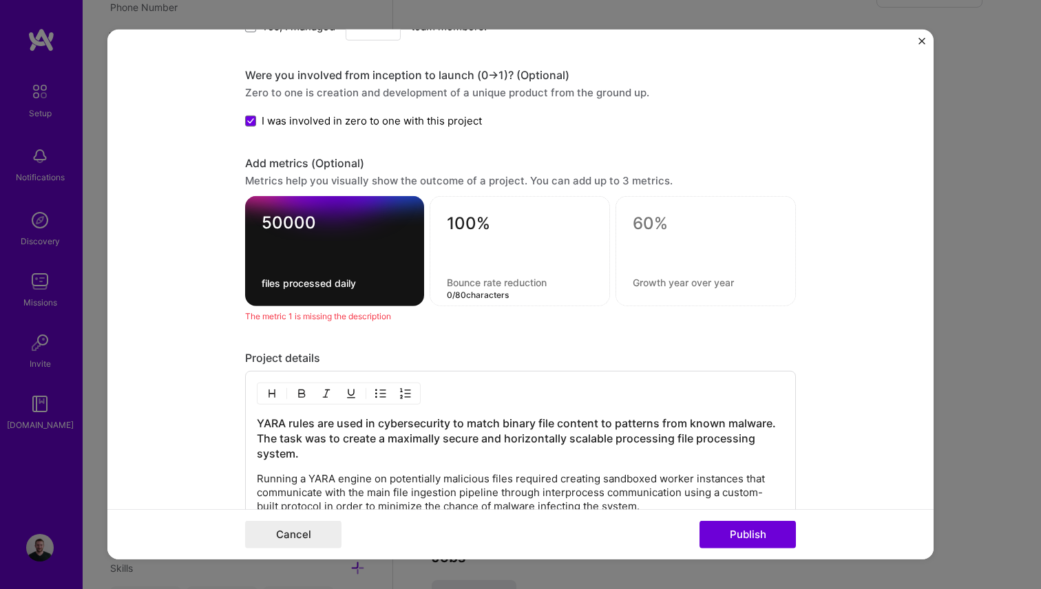
click at [462, 229] on textarea "100%" at bounding box center [520, 226] width 146 height 27
click at [823, 369] on form "Project title YARA pattern matching system Company ReversingLabs Project indust…" at bounding box center [520, 295] width 826 height 530
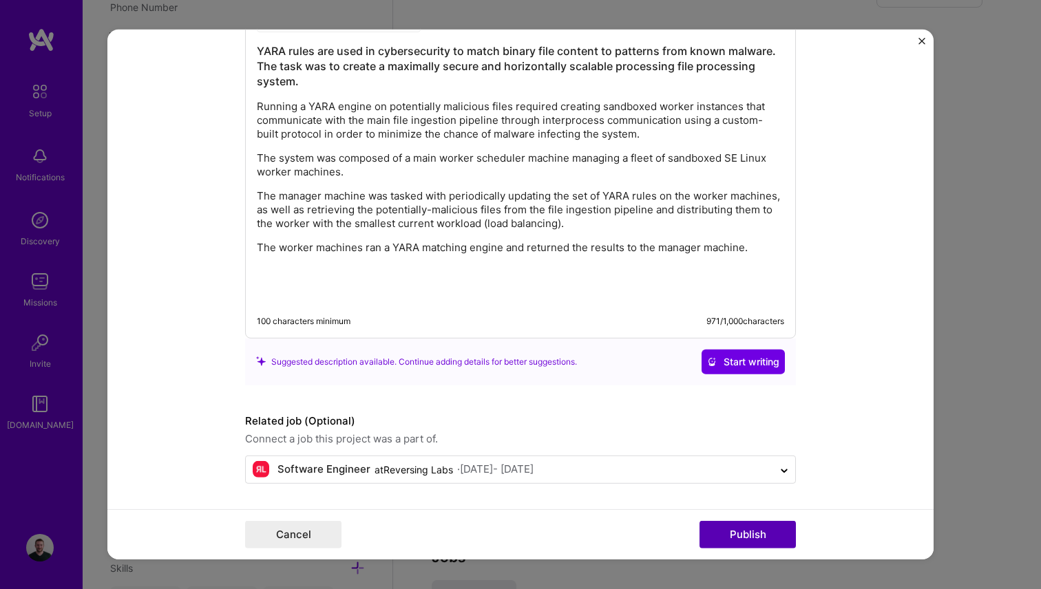
click at [737, 530] on button "Publish" at bounding box center [747, 535] width 96 height 28
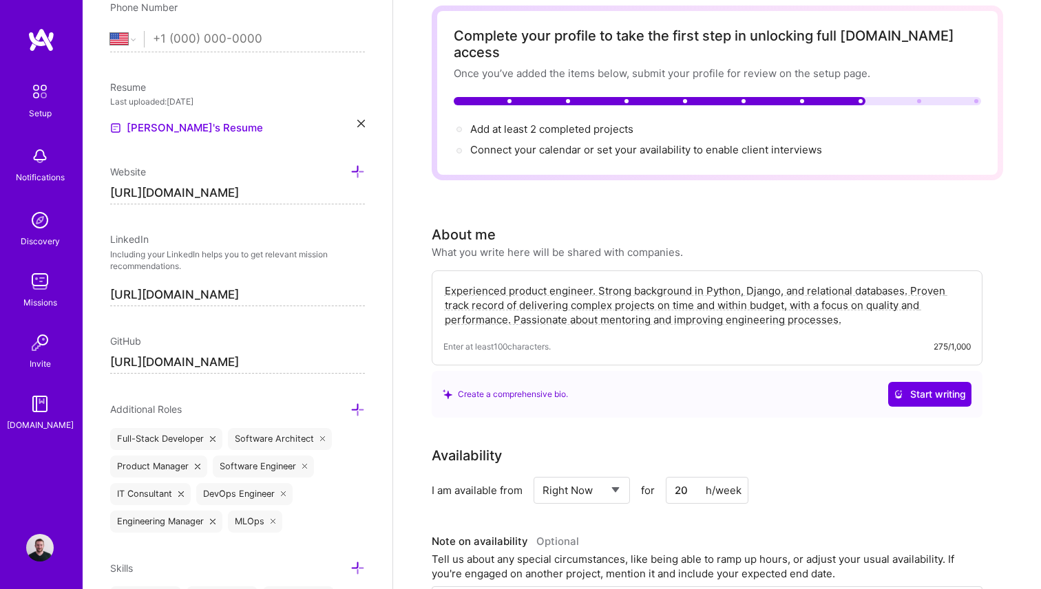
scroll to position [0, 0]
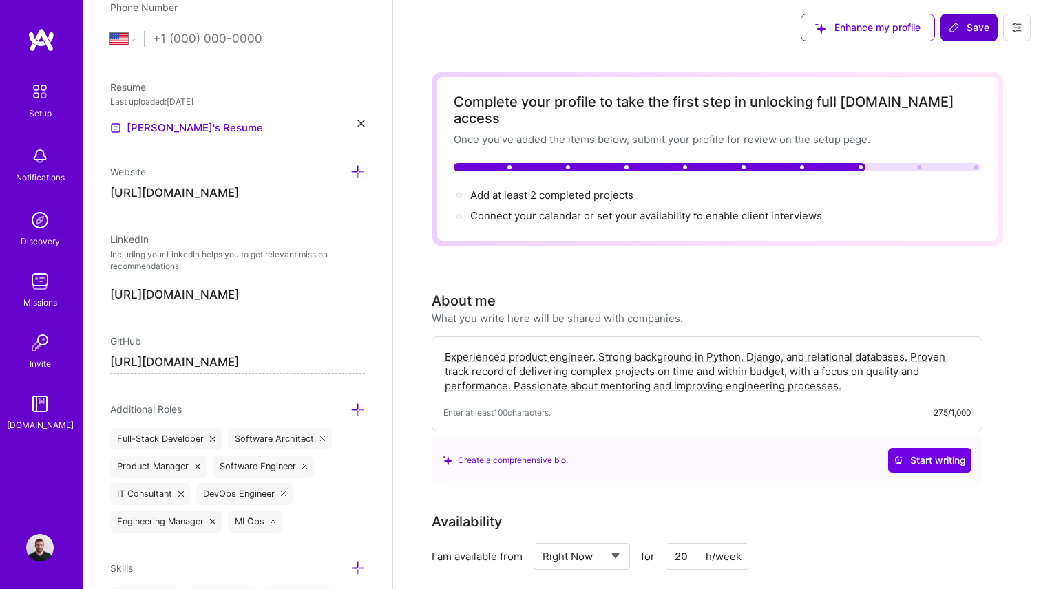
click at [965, 31] on span "Save" at bounding box center [969, 28] width 41 height 14
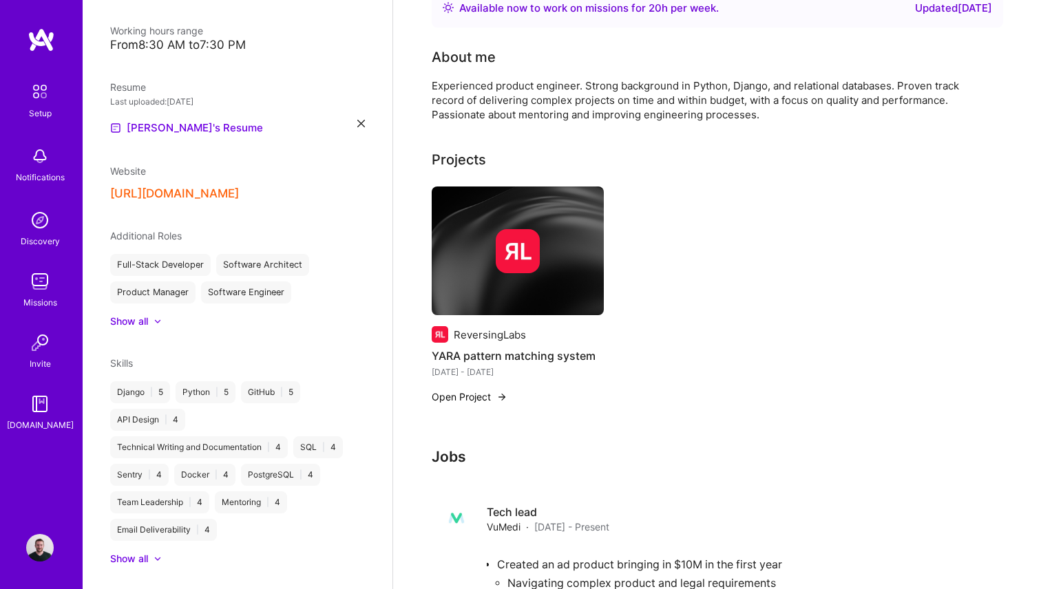
scroll to position [302, 0]
click at [474, 389] on button "Open Project" at bounding box center [470, 396] width 76 height 14
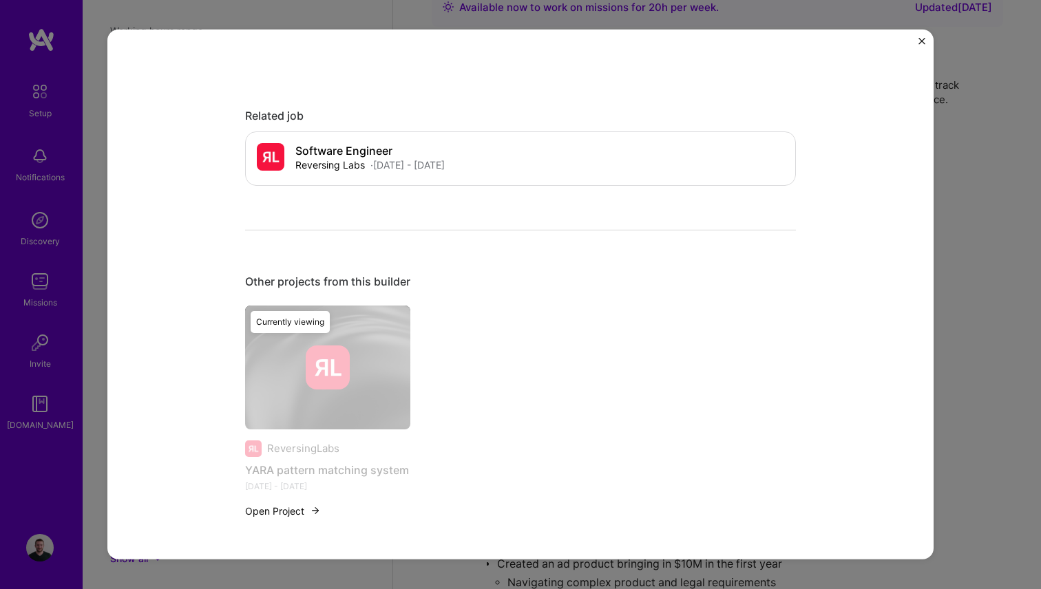
scroll to position [997, 0]
click at [967, 243] on div "YARA pattern matching system ReversingLabs Cybersecurity Role Software Engineer…" at bounding box center [520, 294] width 1041 height 589
